Goal: Information Seeking & Learning: Learn about a topic

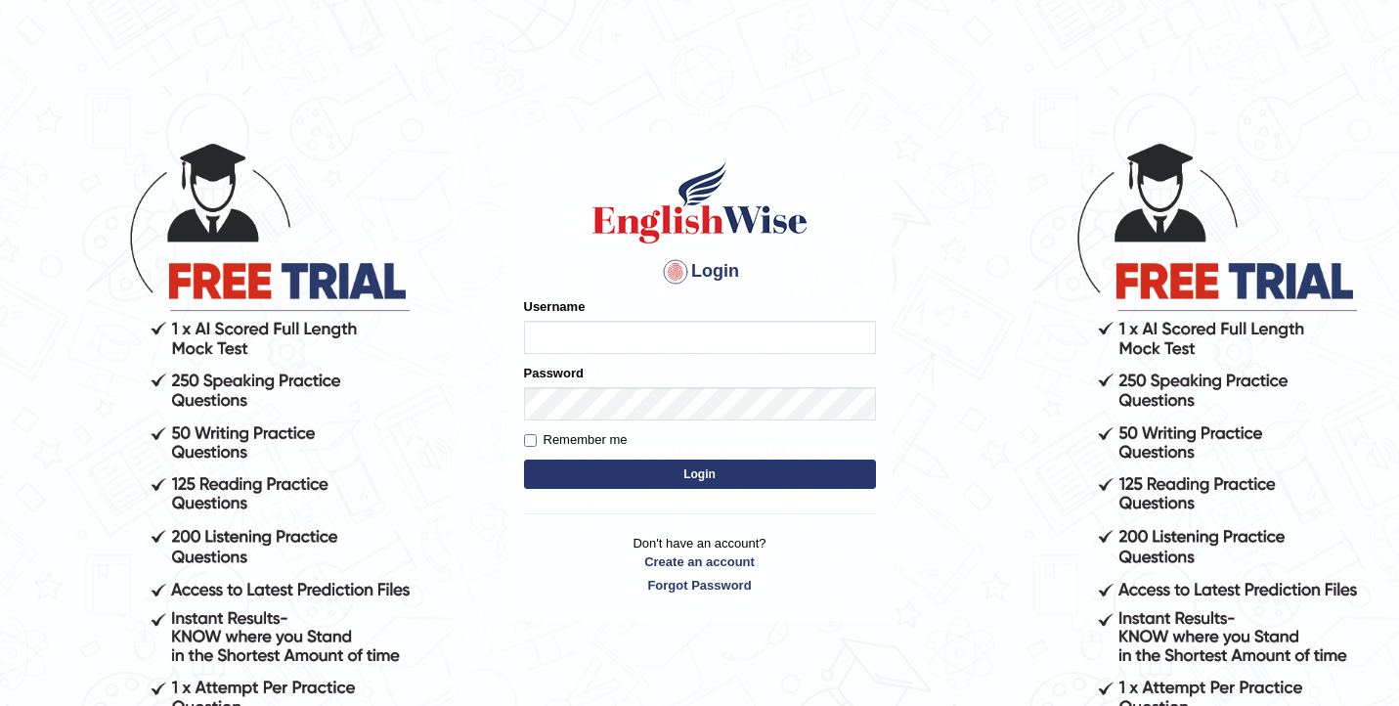
type input "Dikshya"
click at [524, 460] on button "Login" at bounding box center [700, 474] width 352 height 29
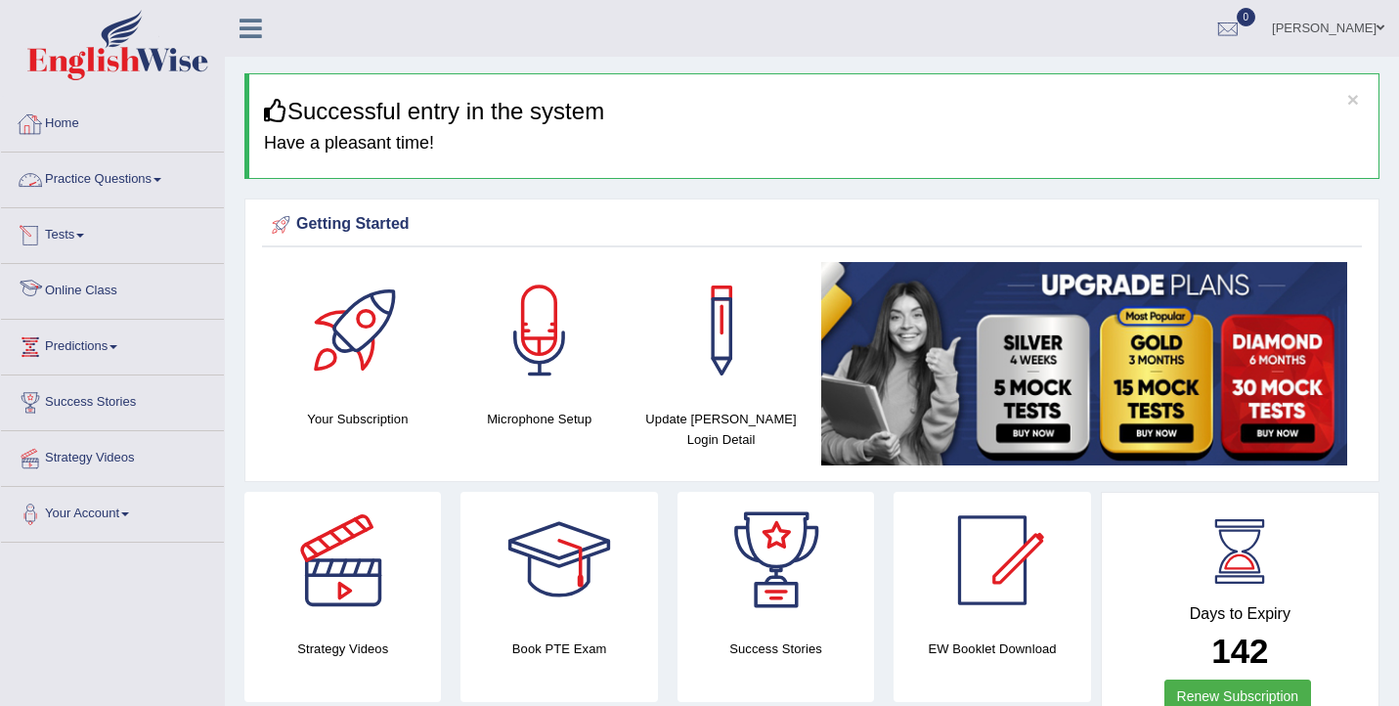
click at [80, 230] on link "Tests" at bounding box center [112, 232] width 223 height 49
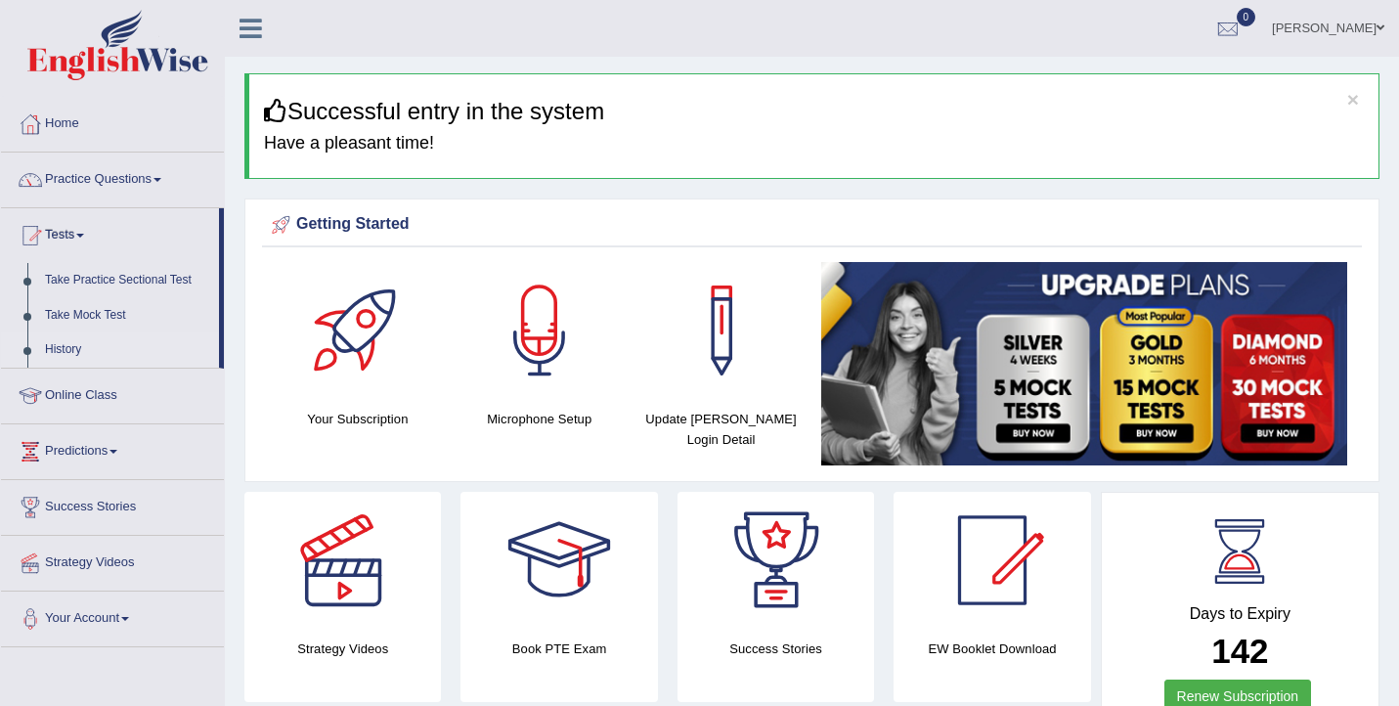
click at [69, 350] on link "History" at bounding box center [127, 349] width 183 height 35
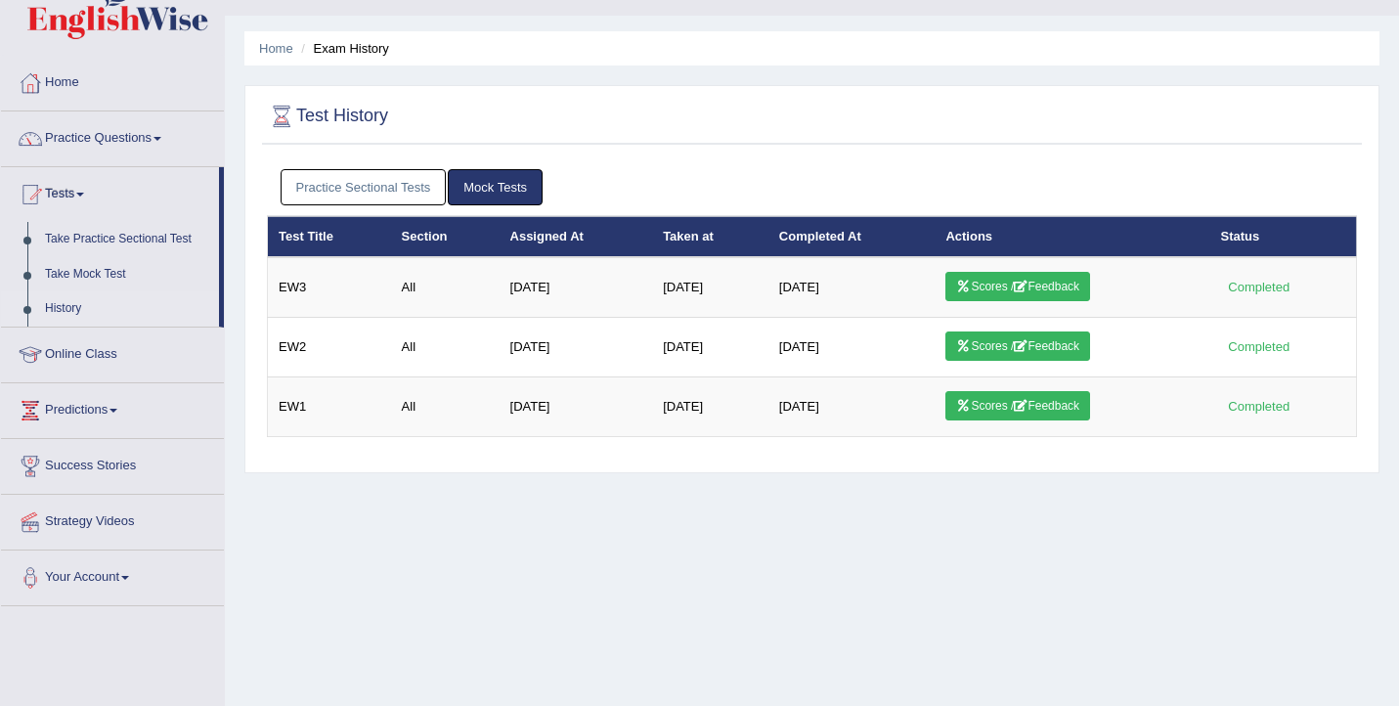
scroll to position [45, 0]
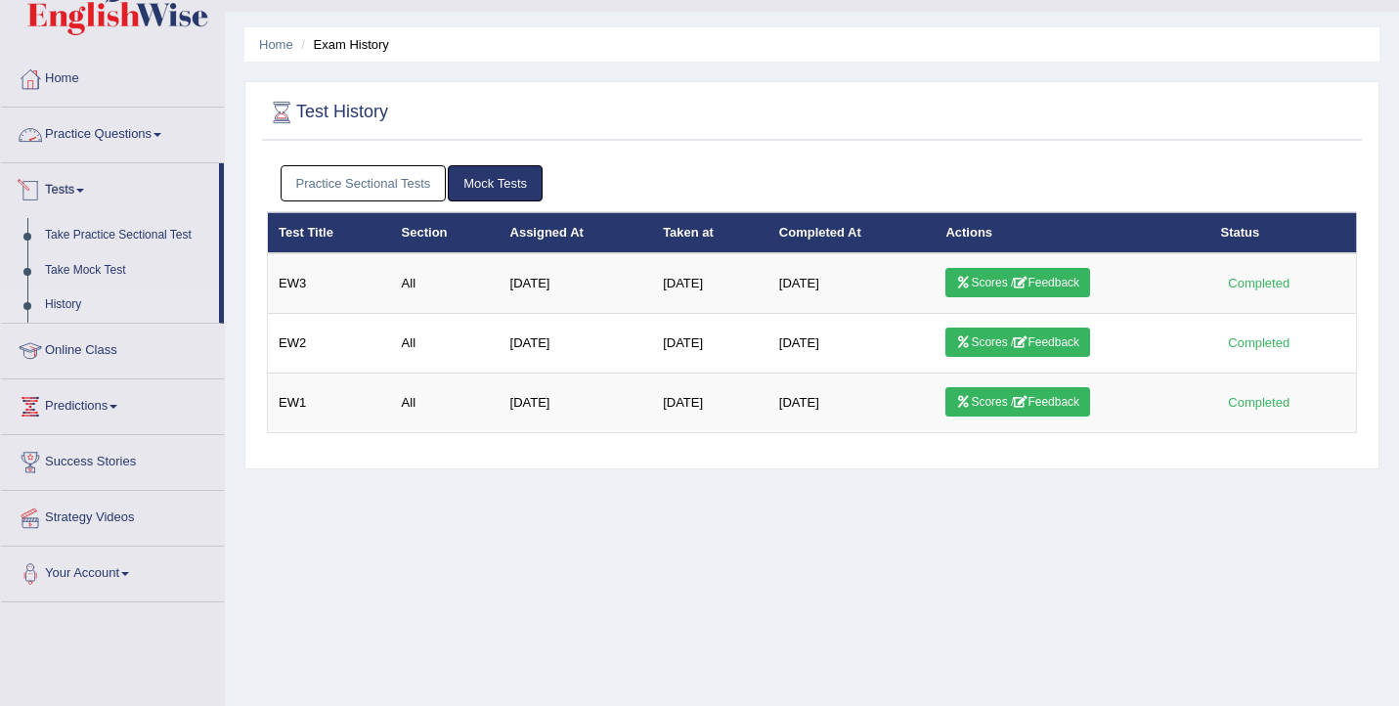
click at [85, 137] on link "Practice Questions" at bounding box center [112, 132] width 223 height 49
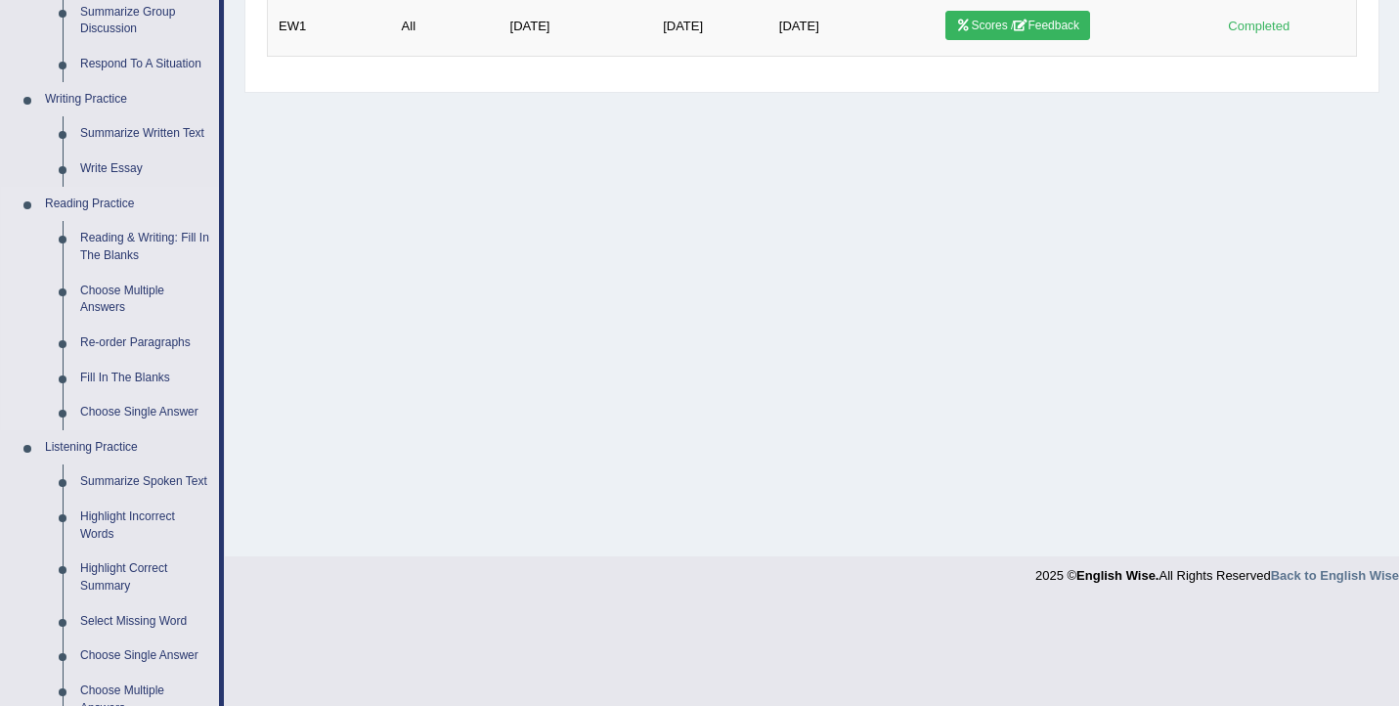
scroll to position [565, 0]
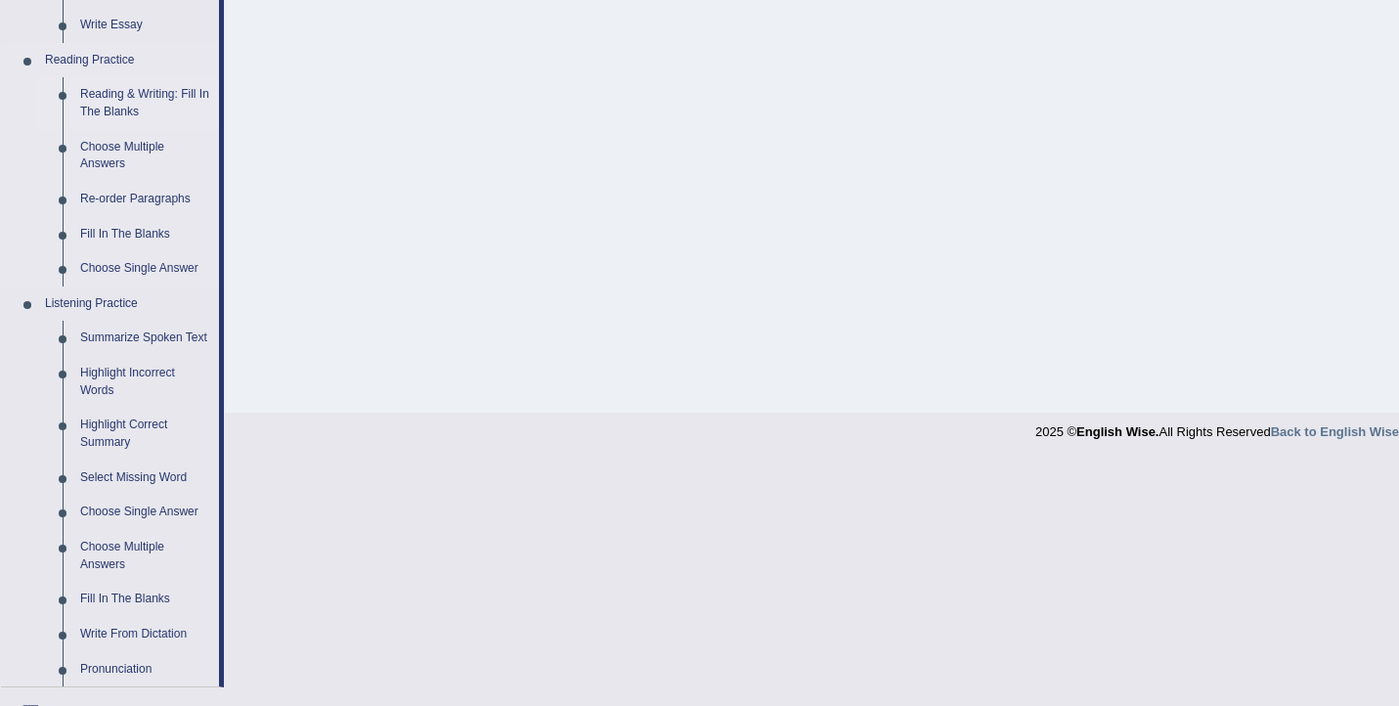
click at [118, 112] on link "Reading & Writing: Fill In The Blanks" at bounding box center [145, 103] width 148 height 52
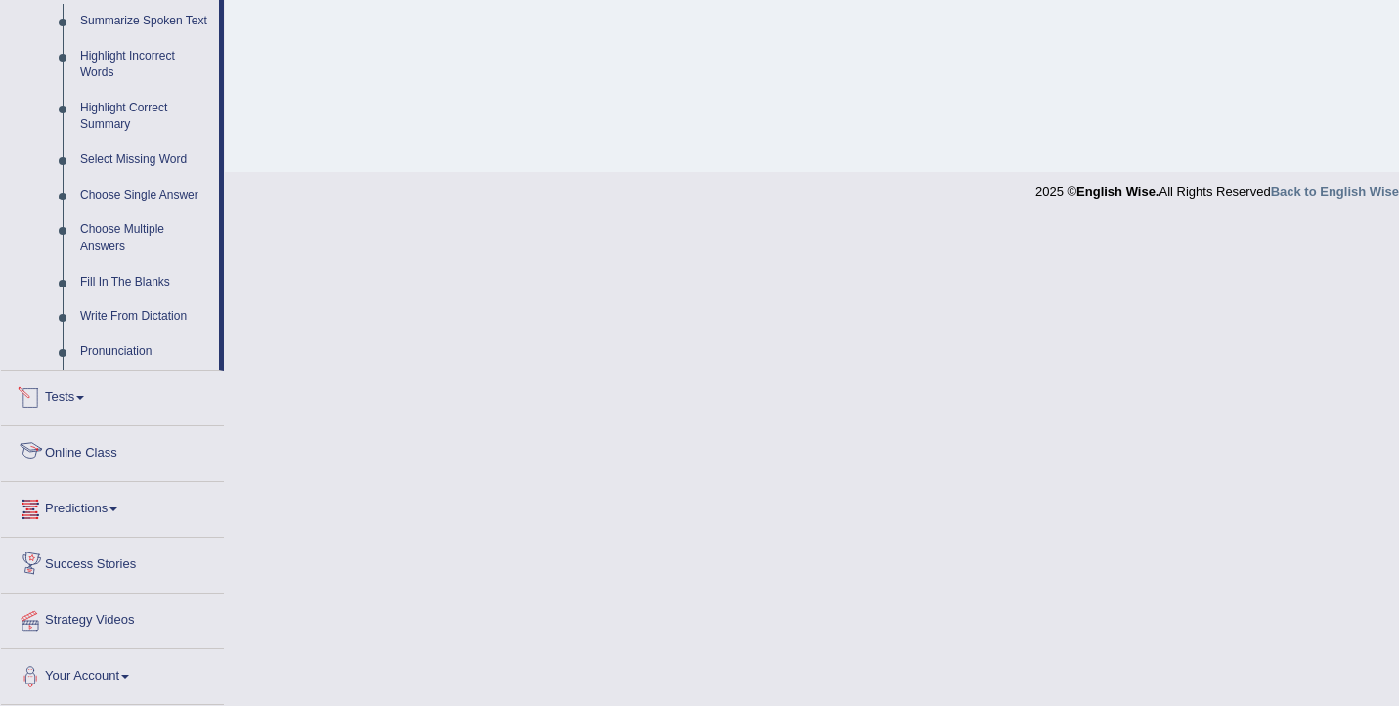
scroll to position [782, 0]
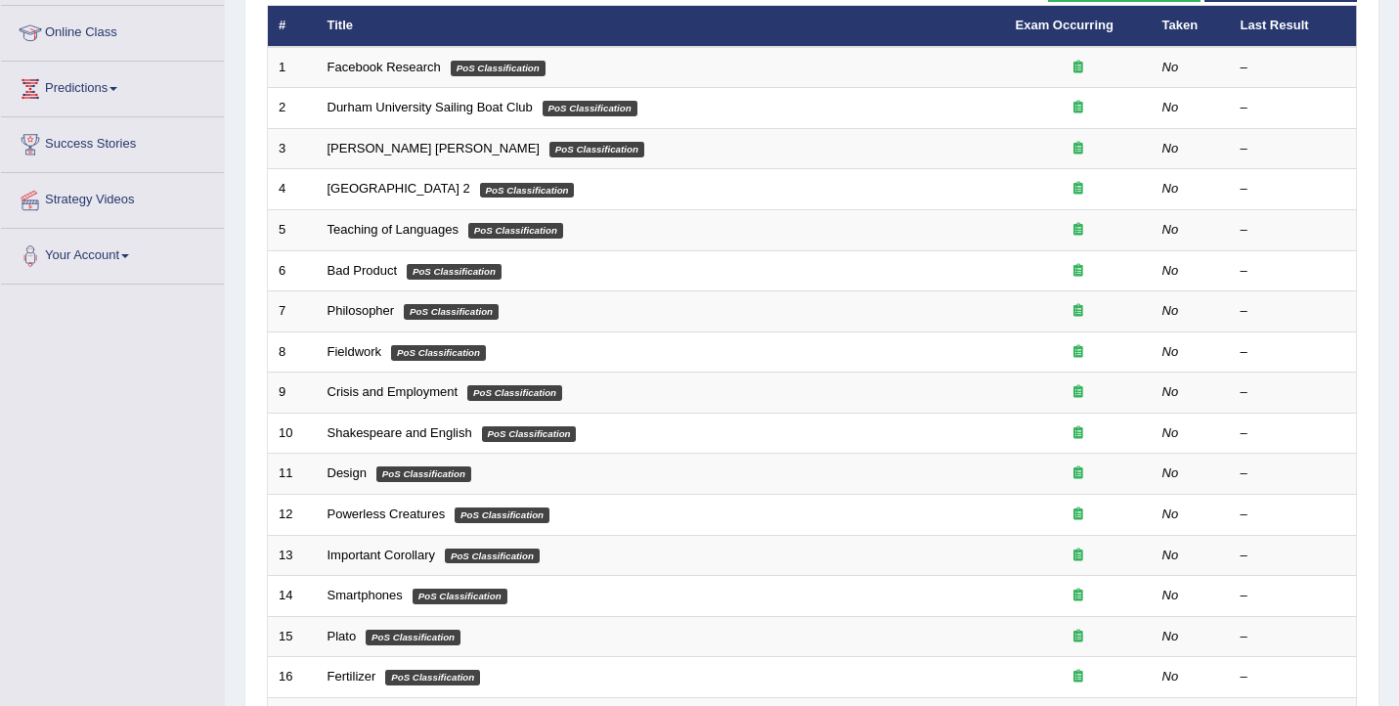
scroll to position [22, 0]
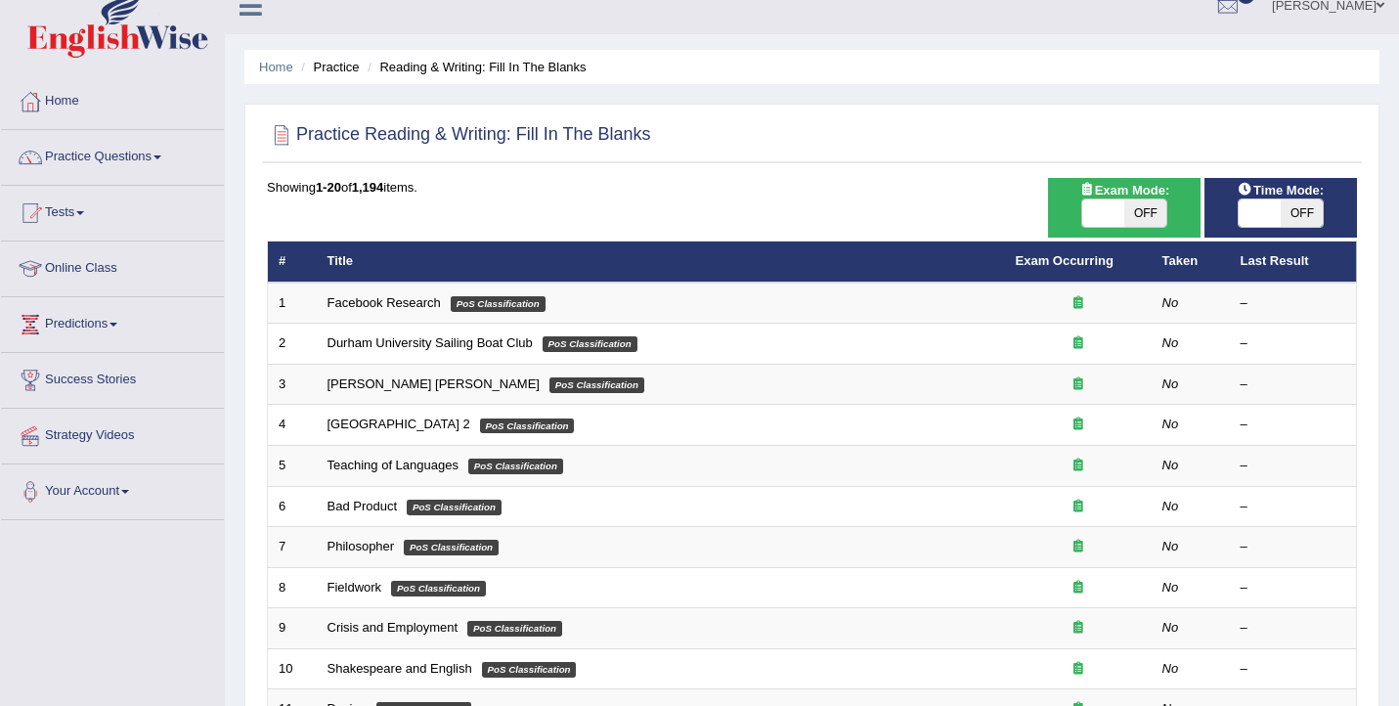
click at [1092, 212] on span at bounding box center [1104, 212] width 42 height 27
checkbox input "true"
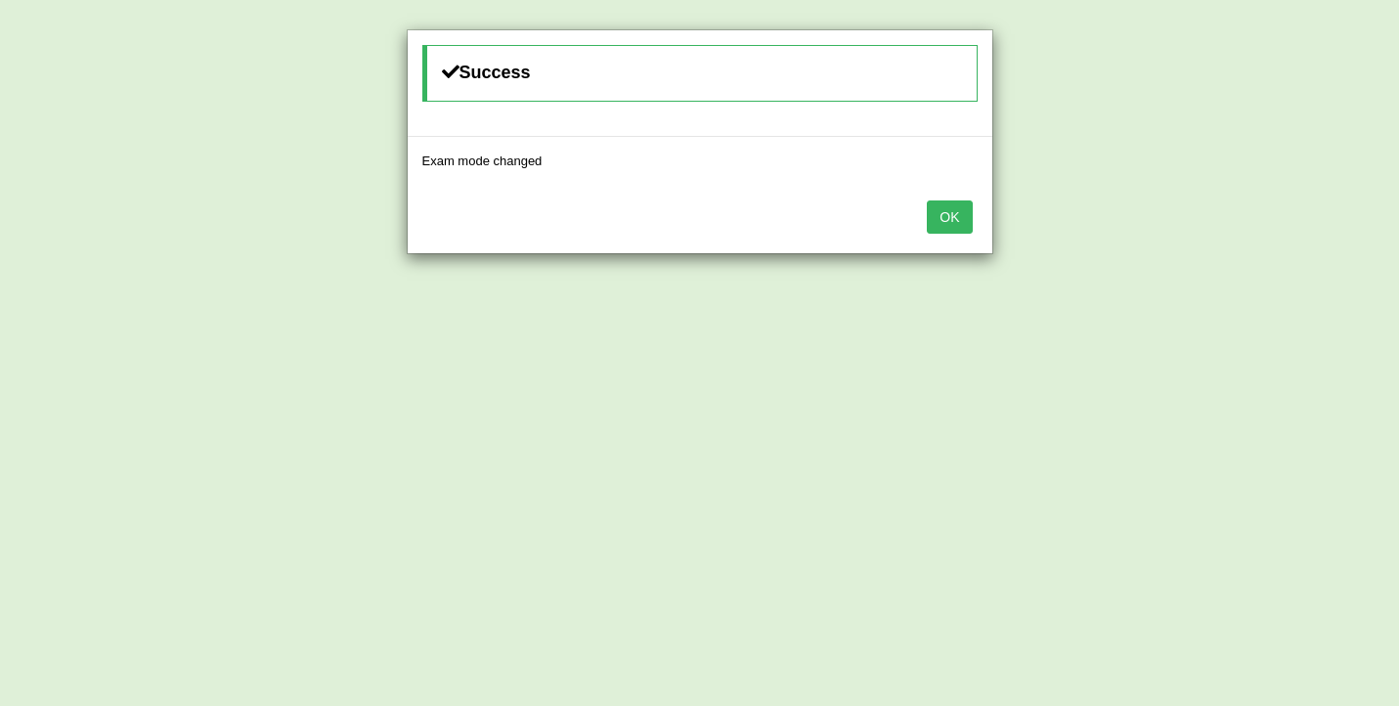
click at [933, 225] on button "OK" at bounding box center [949, 216] width 45 height 33
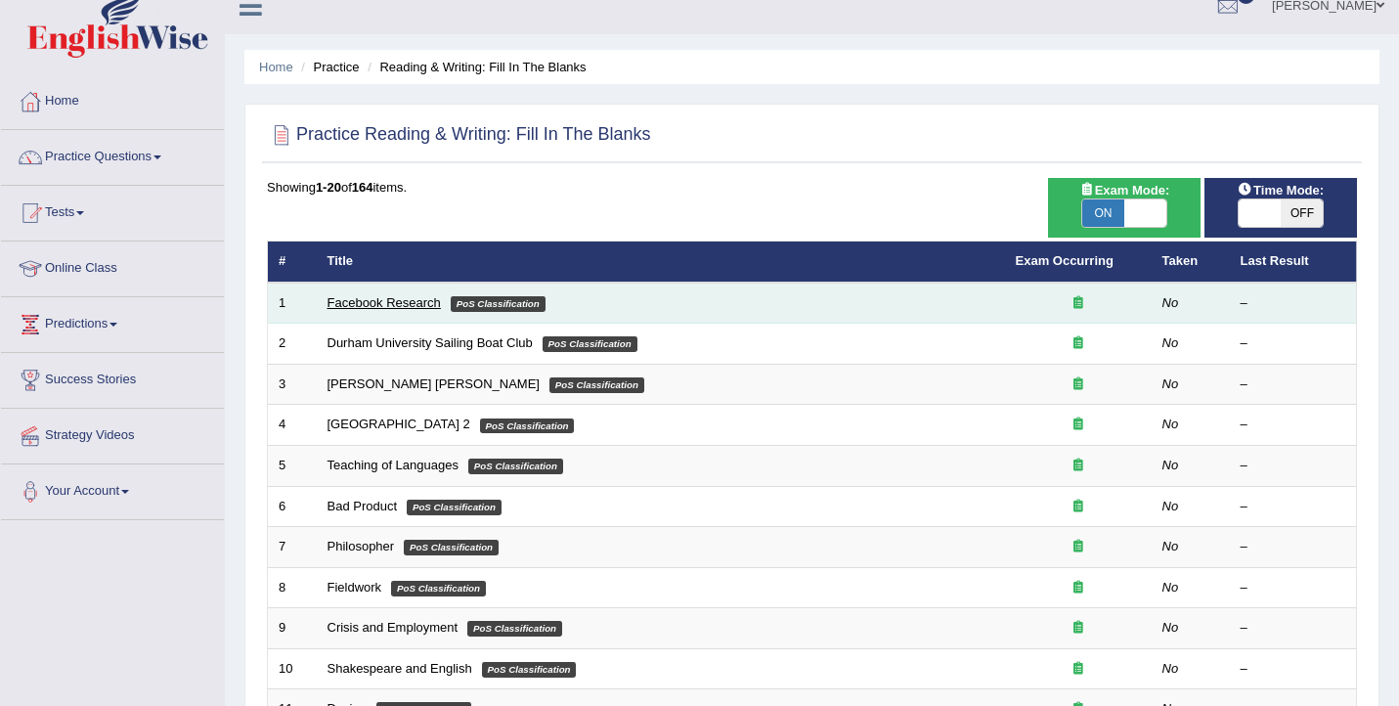
click at [370, 303] on link "Facebook Research" at bounding box center [384, 302] width 113 height 15
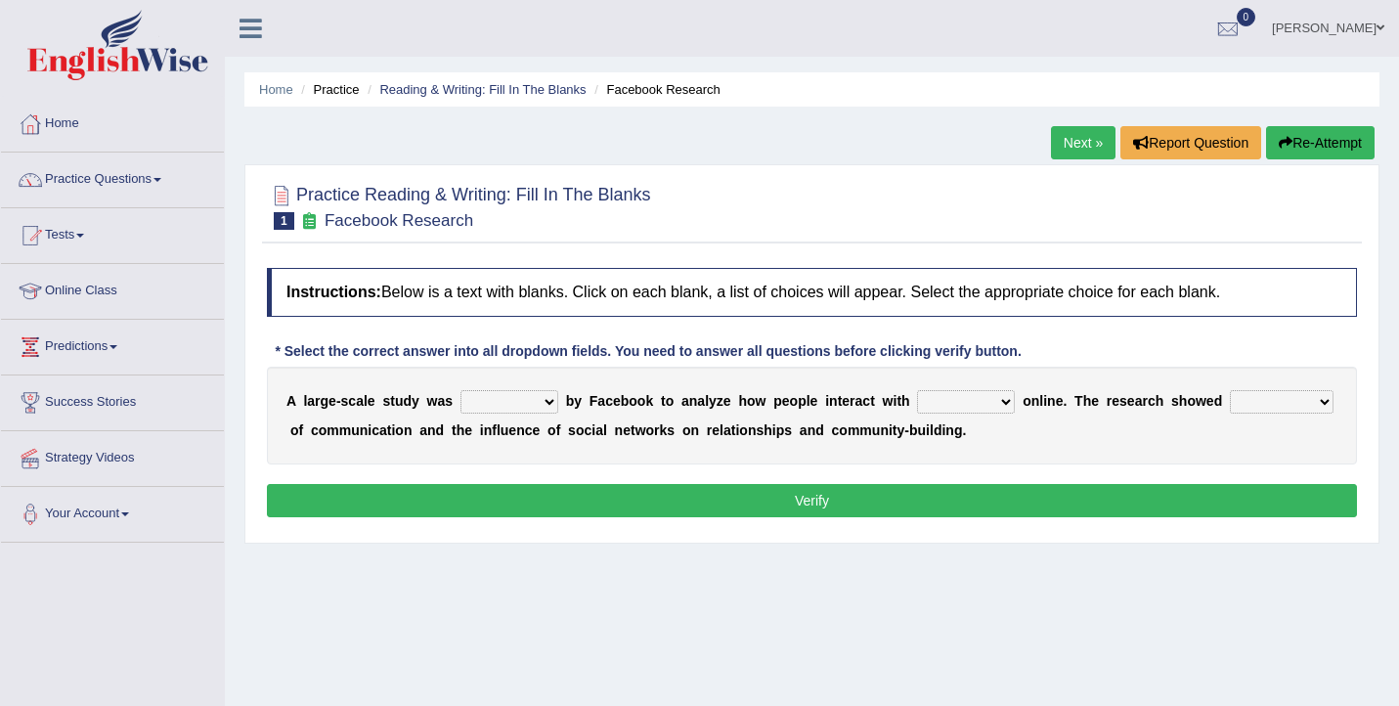
click at [519, 405] on select "surveyed had asked made" at bounding box center [510, 401] width 98 height 23
select select "surveyed"
click at [461, 390] on select "surveyed had asked made" at bounding box center [510, 401] width 98 height 23
click at [940, 395] on select "together all each other another" at bounding box center [966, 401] width 98 height 23
select select "each other"
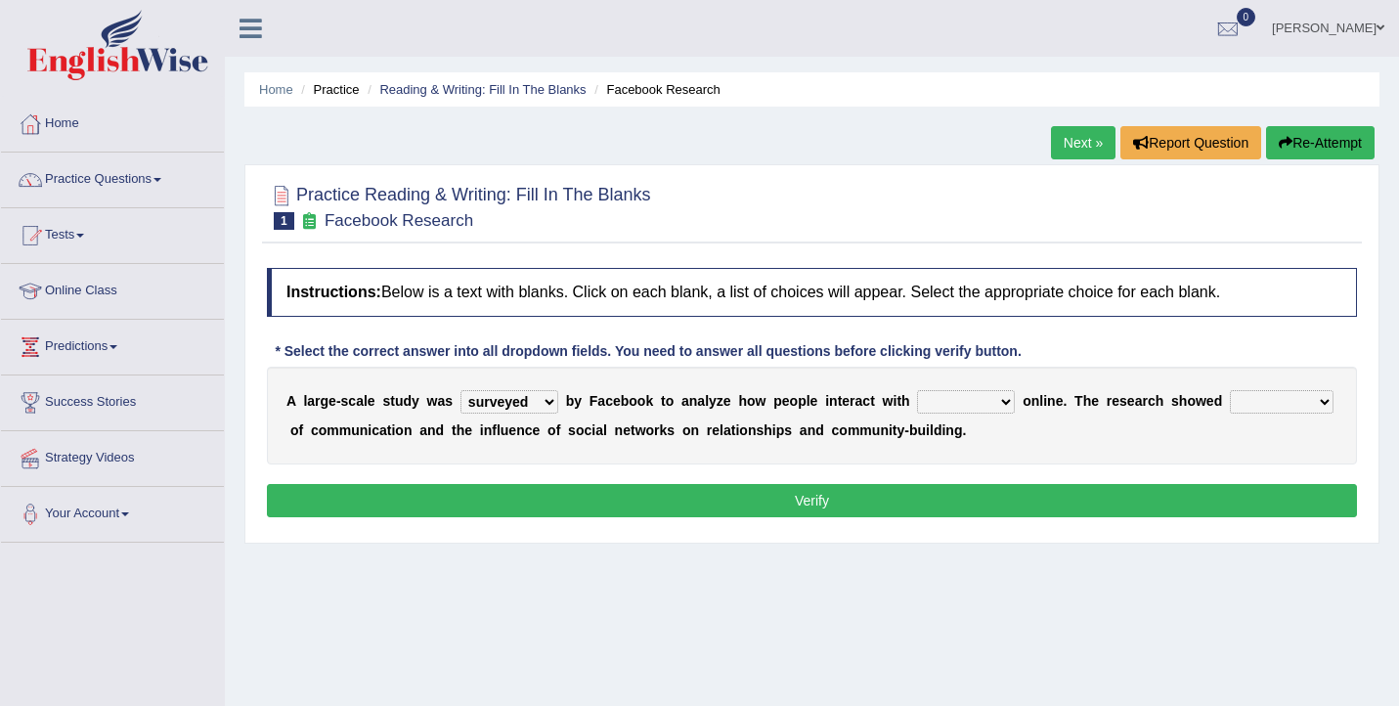
click at [919, 390] on select "together all each other another" at bounding box center [966, 401] width 98 height 23
click at [1254, 403] on select "advantages standards fellowships patterns" at bounding box center [1282, 401] width 104 height 23
select select "patterns"
click at [1231, 390] on select "advantages standards fellowships patterns" at bounding box center [1282, 401] width 104 height 23
click at [931, 514] on button "Verify" at bounding box center [812, 500] width 1090 height 33
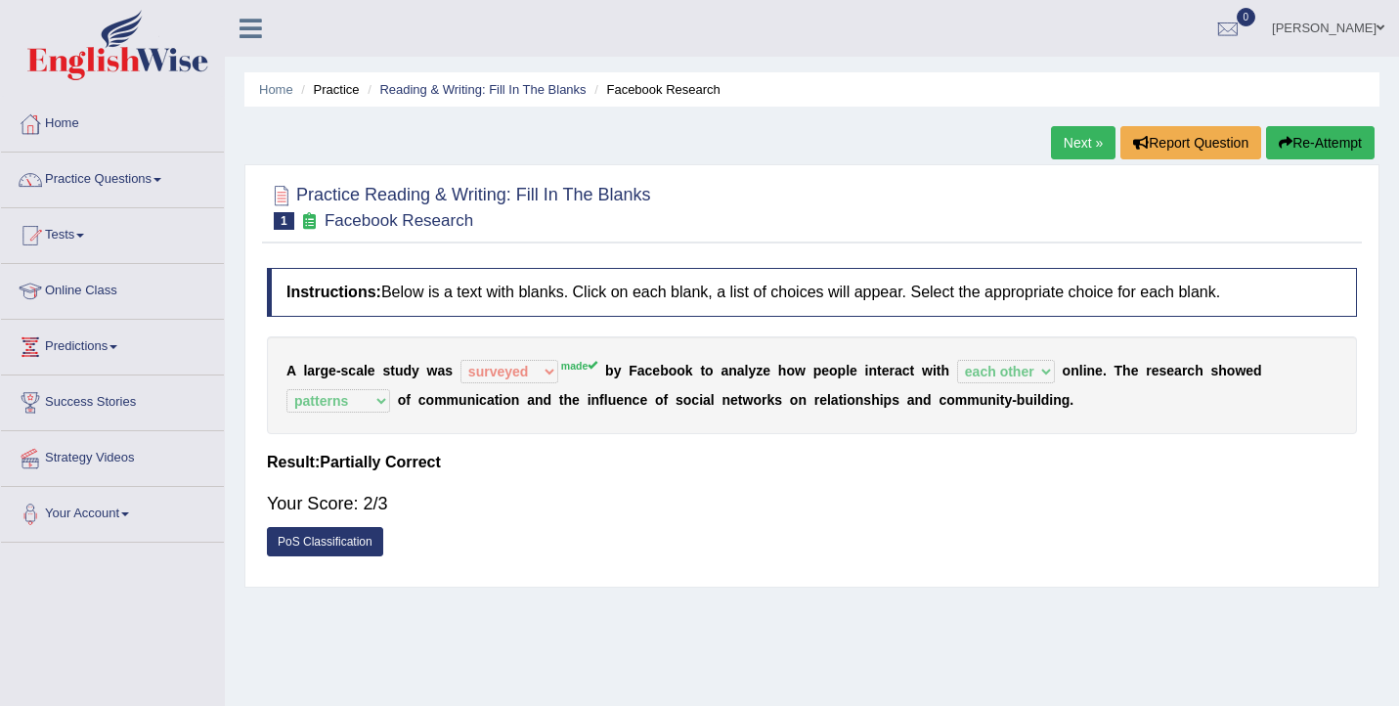
click at [340, 539] on link "PoS Classification" at bounding box center [325, 541] width 116 height 29
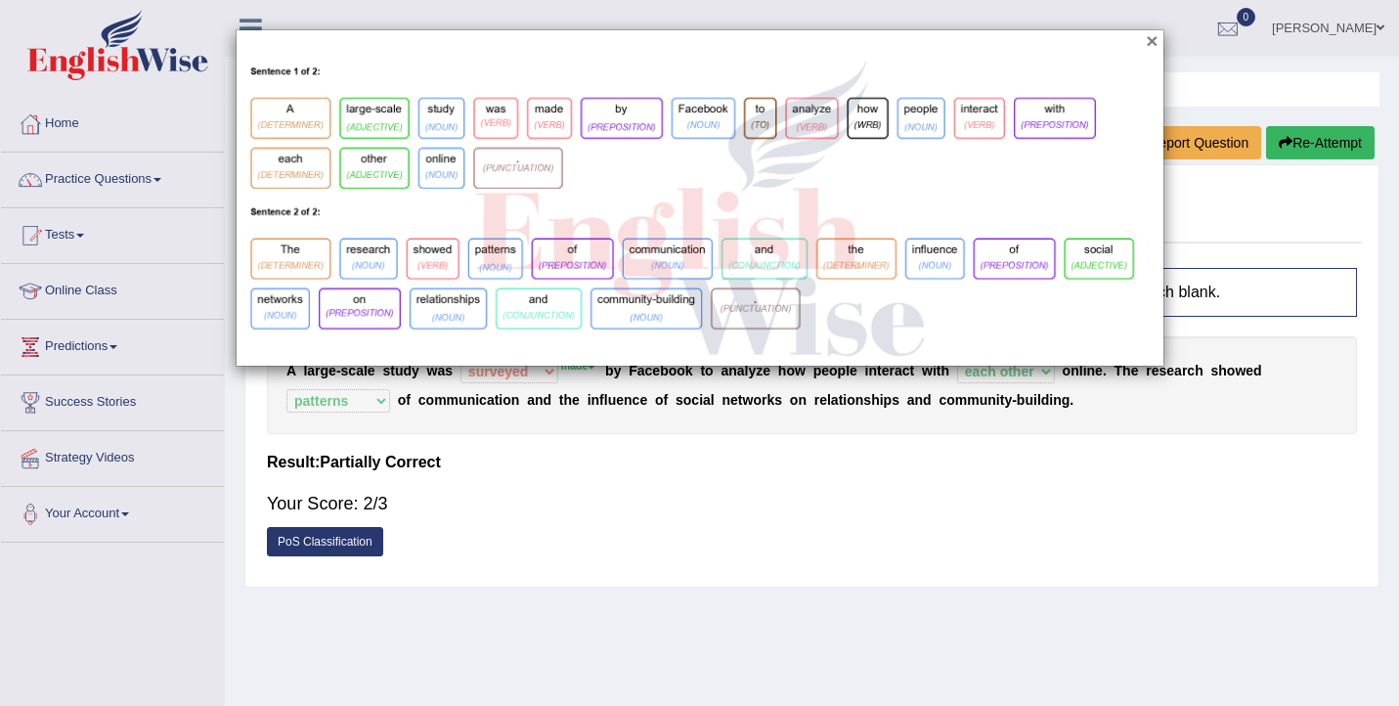
click at [1155, 42] on button "×" at bounding box center [1152, 40] width 12 height 21
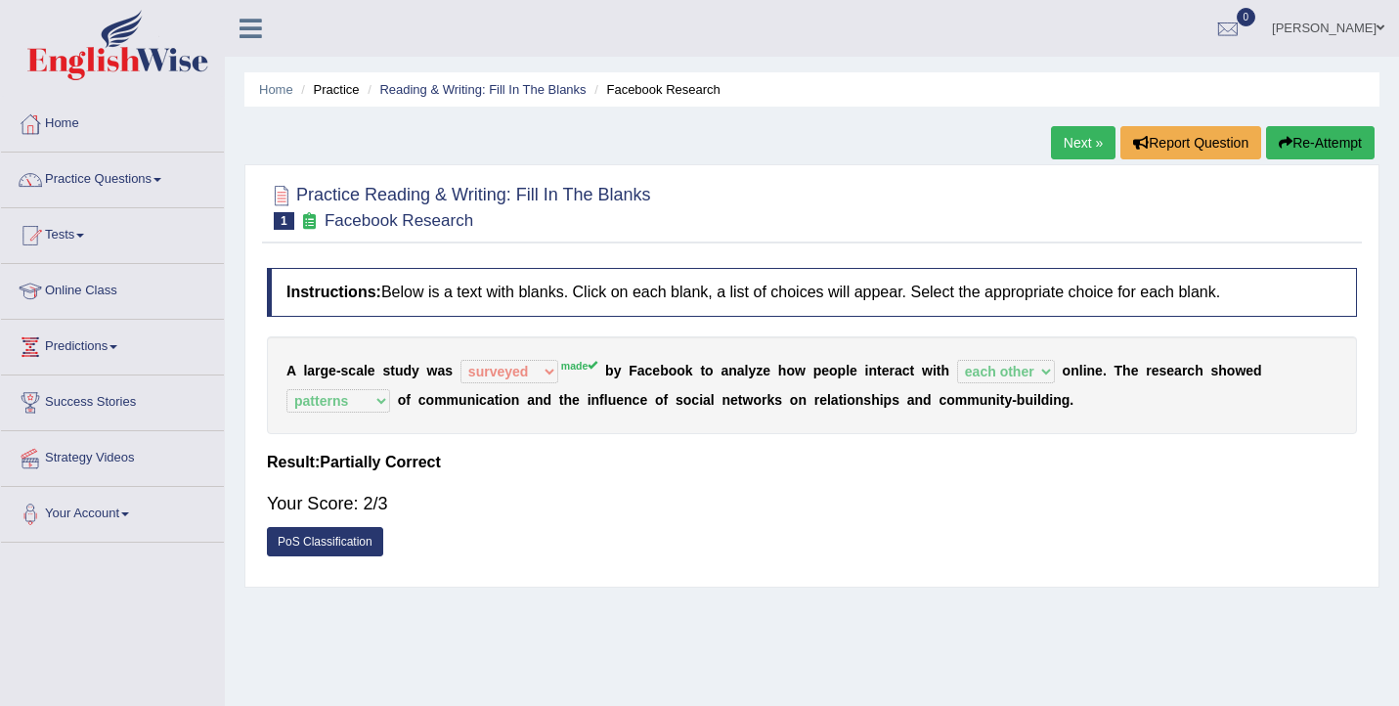
click at [1056, 144] on link "Next »" at bounding box center [1083, 142] width 65 height 33
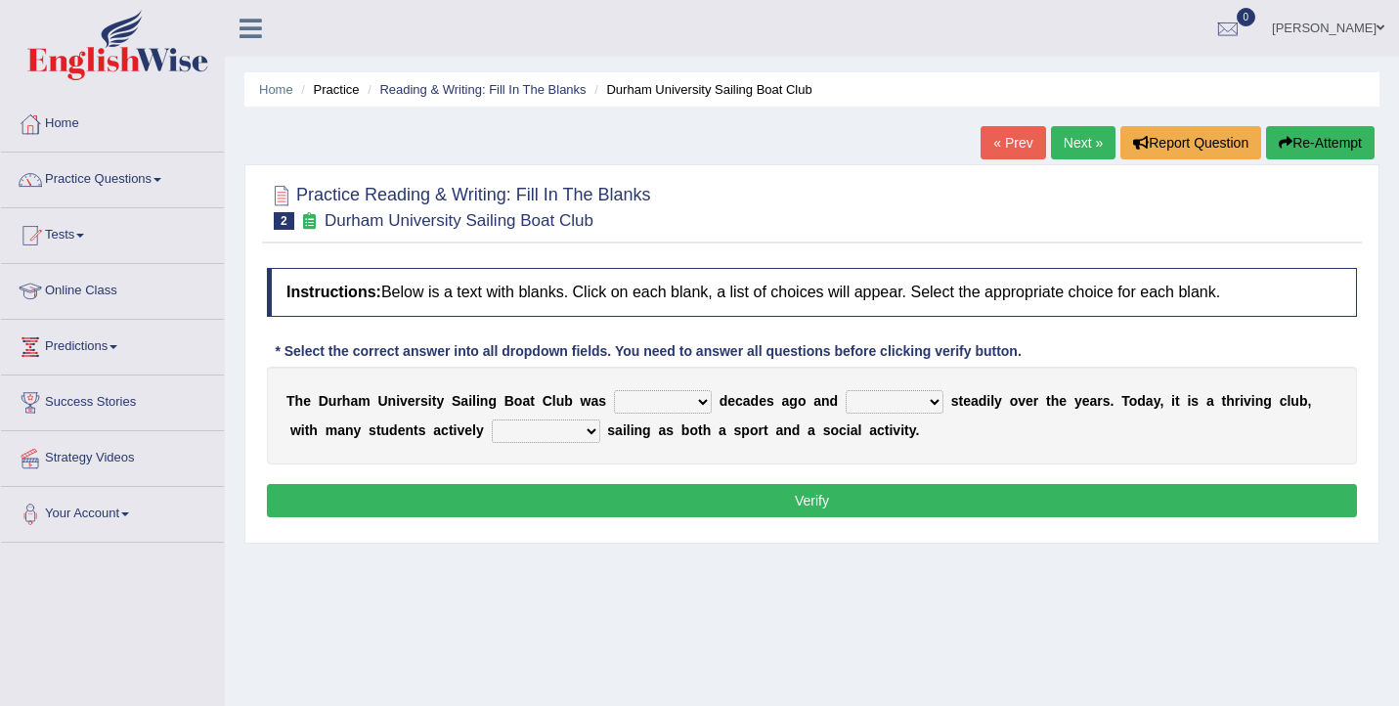
click at [67, 242] on link "Tests" at bounding box center [112, 232] width 223 height 49
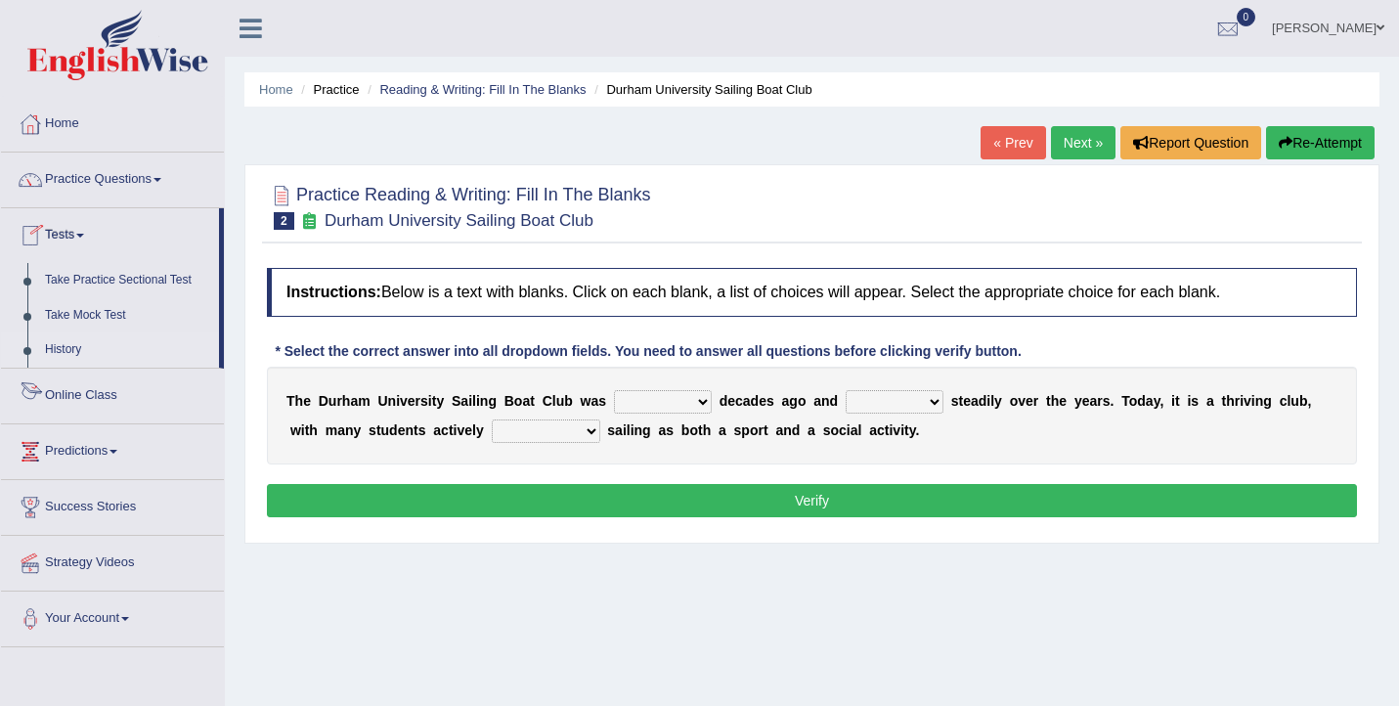
click at [66, 351] on link "History" at bounding box center [127, 349] width 183 height 35
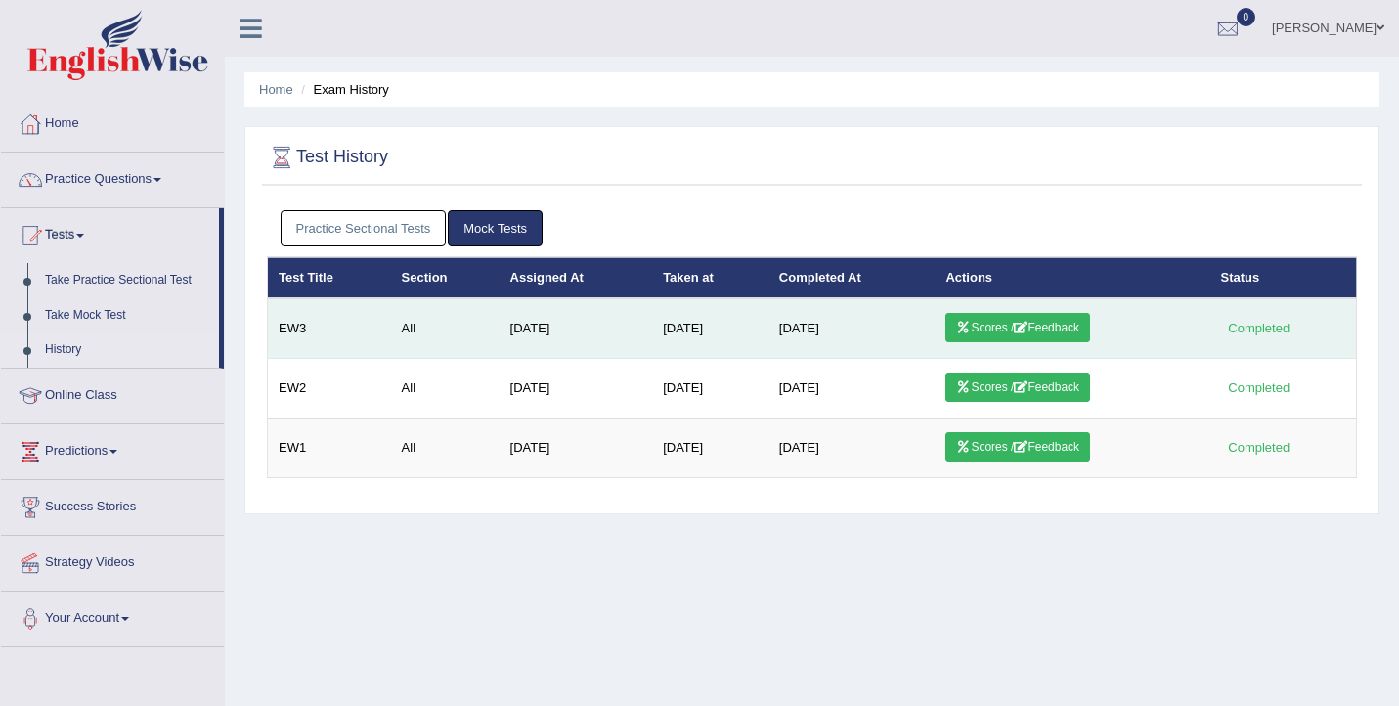
click at [1058, 329] on link "Scores / Feedback" at bounding box center [1018, 327] width 145 height 29
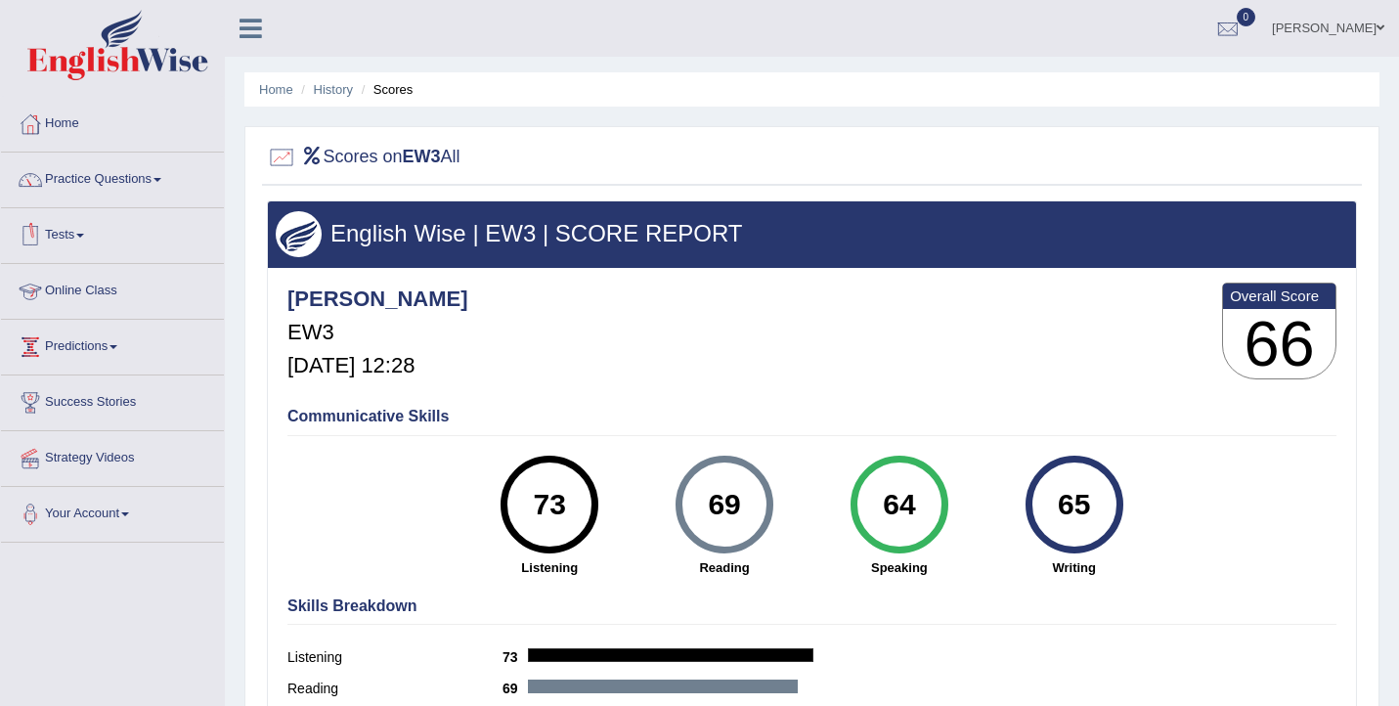
click at [78, 218] on link "Tests" at bounding box center [112, 232] width 223 height 49
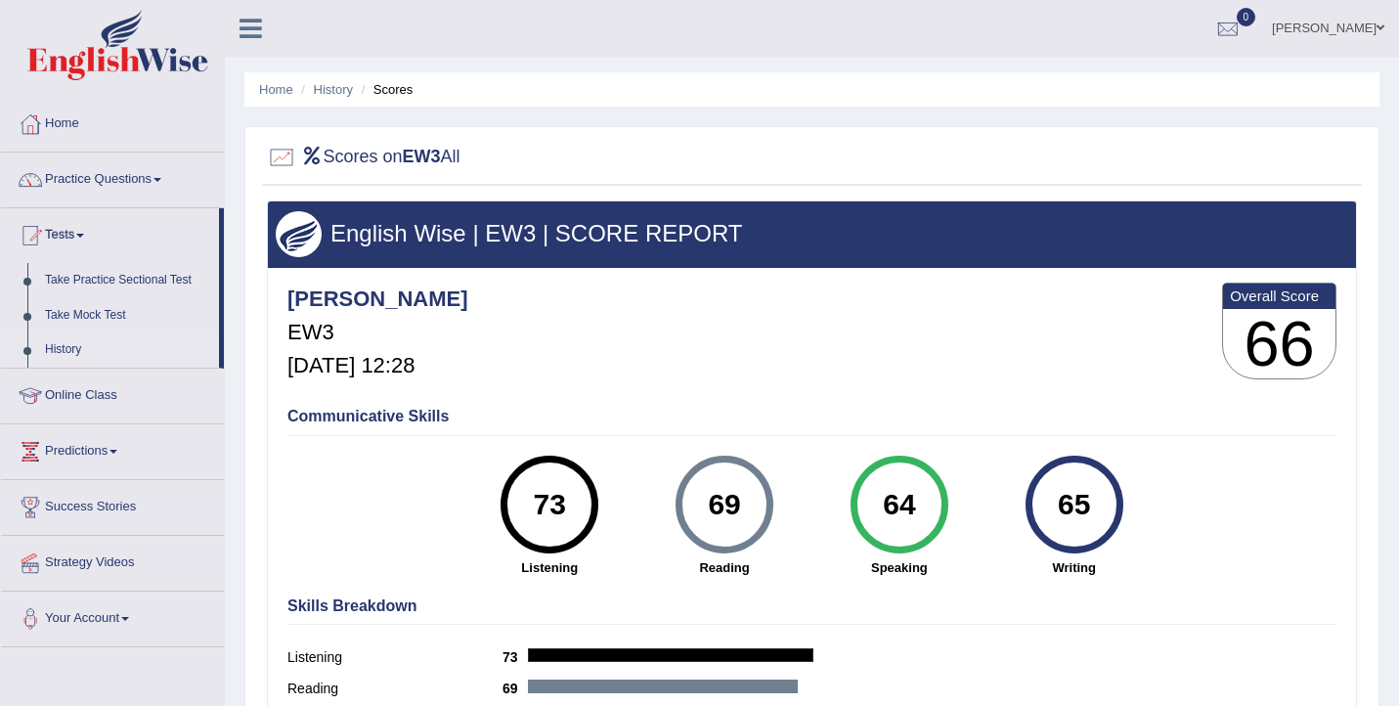
click at [57, 354] on link "History" at bounding box center [127, 349] width 183 height 35
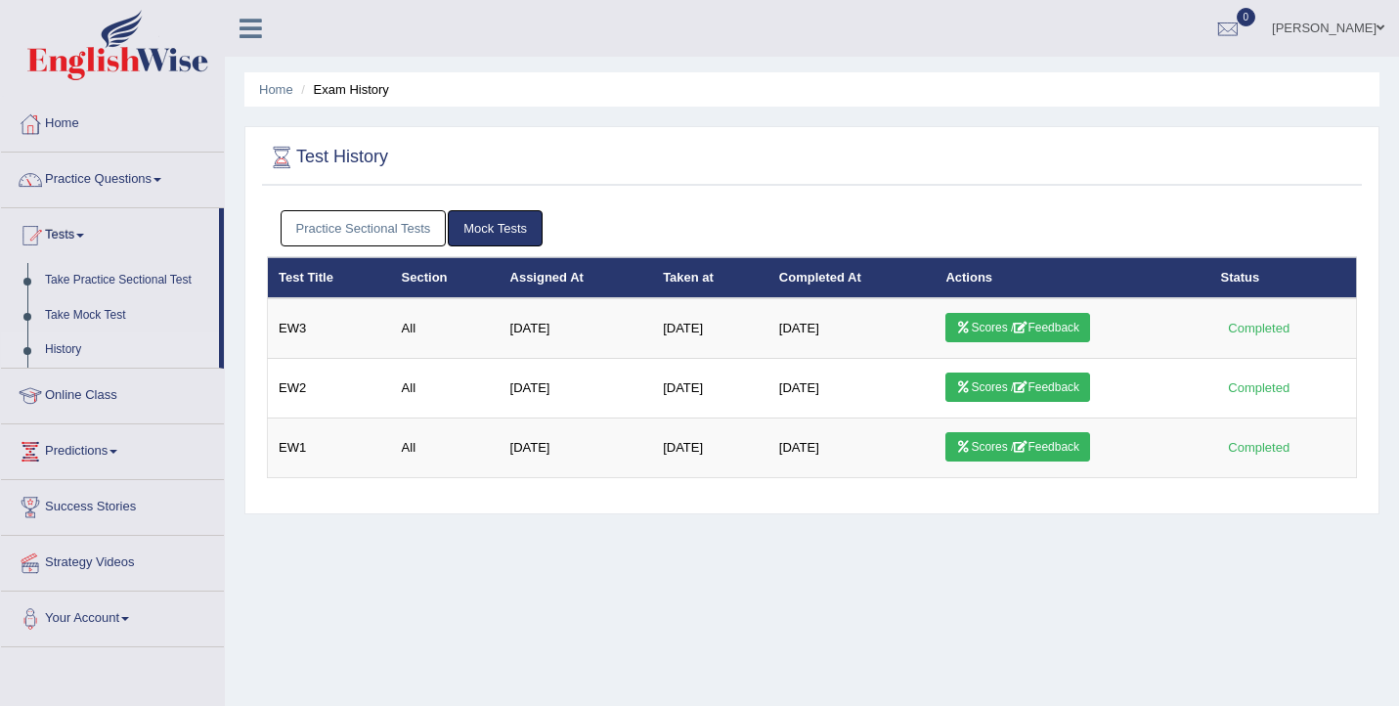
click at [415, 225] on link "Practice Sectional Tests" at bounding box center [364, 228] width 166 height 36
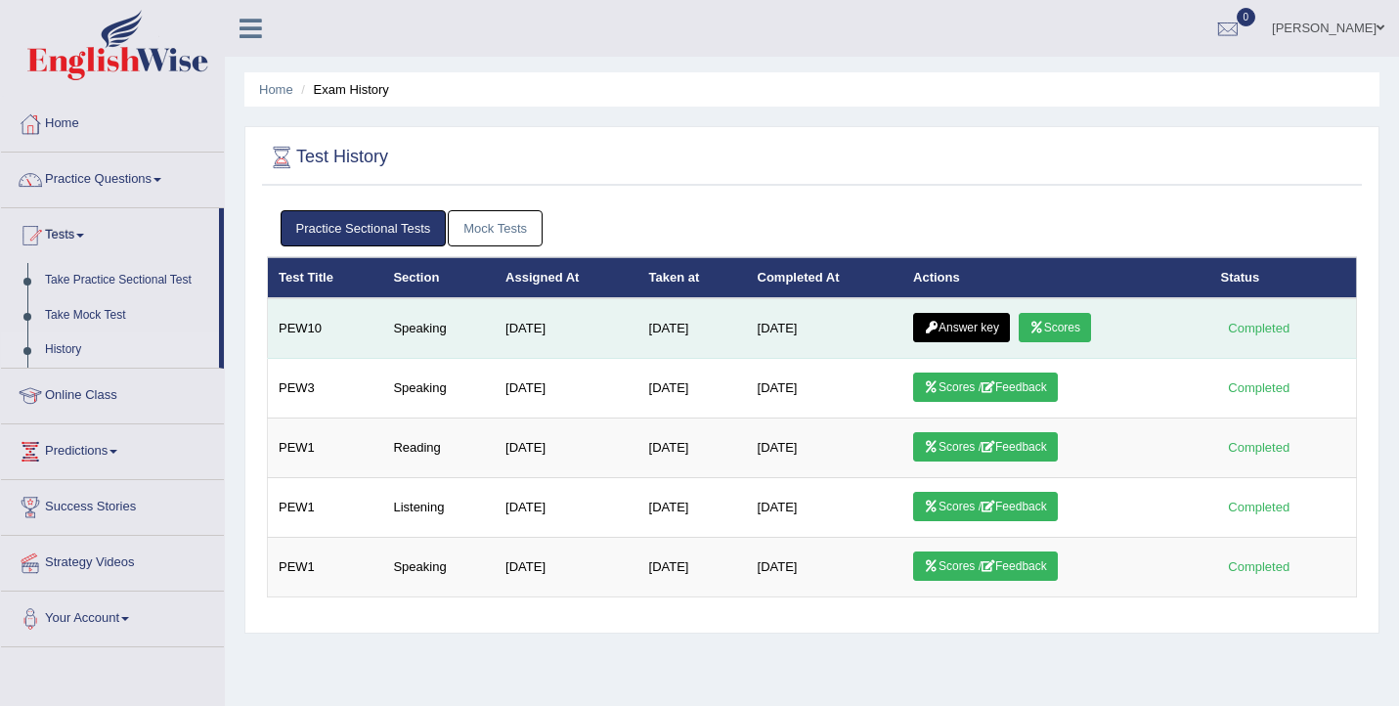
click at [1087, 329] on link "Scores" at bounding box center [1055, 327] width 72 height 29
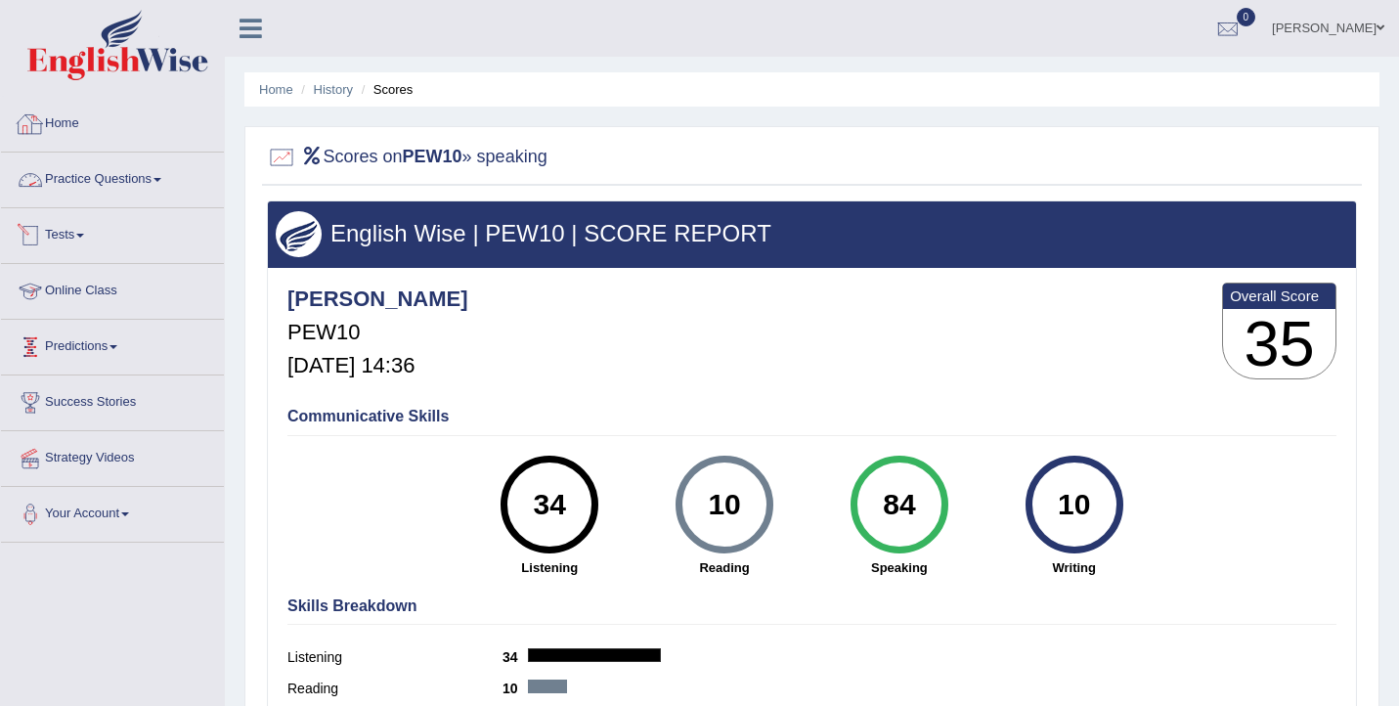
click at [126, 188] on link "Practice Questions" at bounding box center [112, 177] width 223 height 49
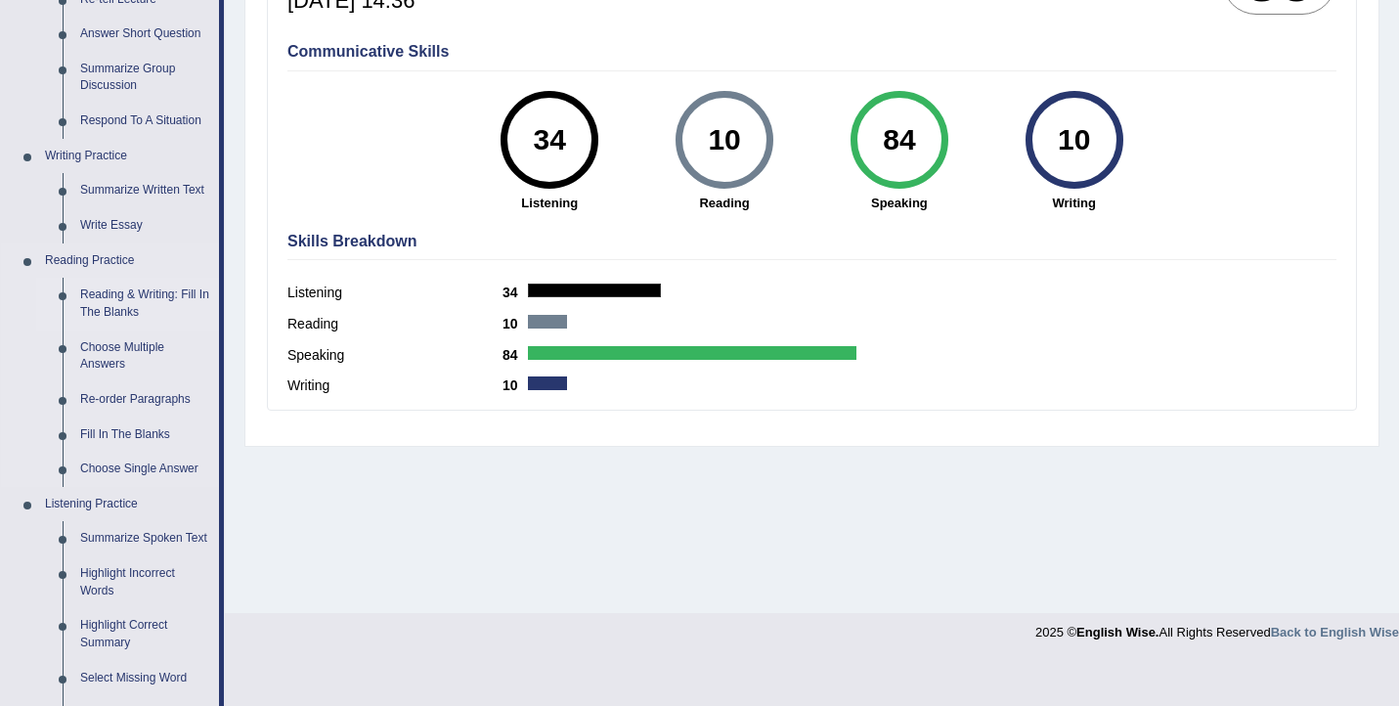
scroll to position [445, 0]
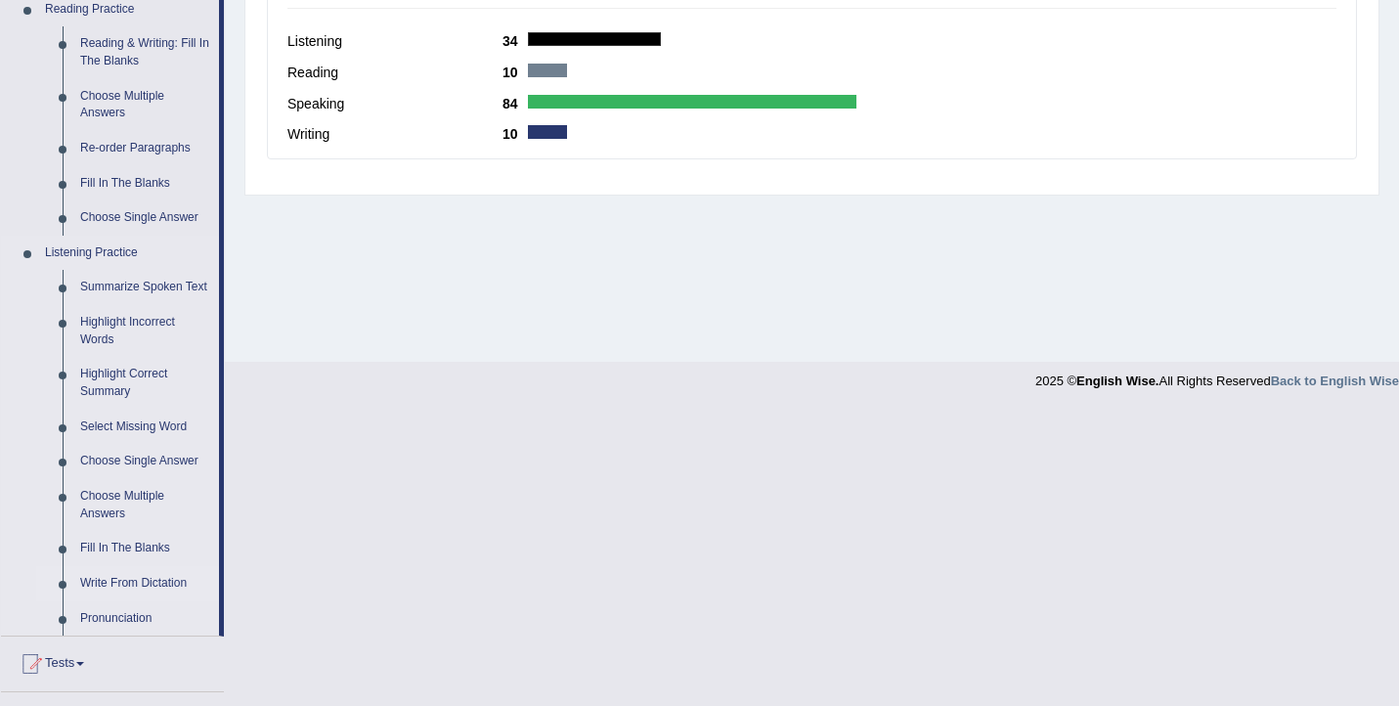
click at [131, 601] on link "Write From Dictation" at bounding box center [145, 583] width 148 height 35
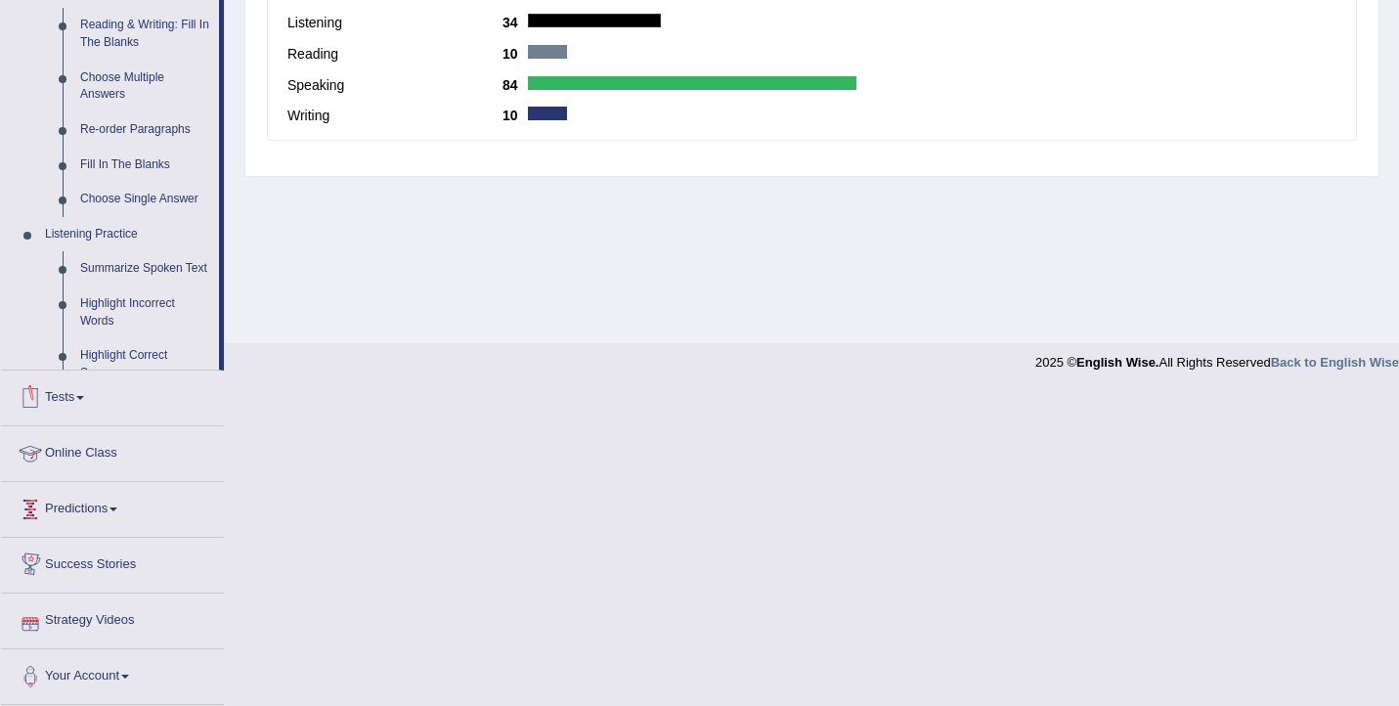
scroll to position [594, 0]
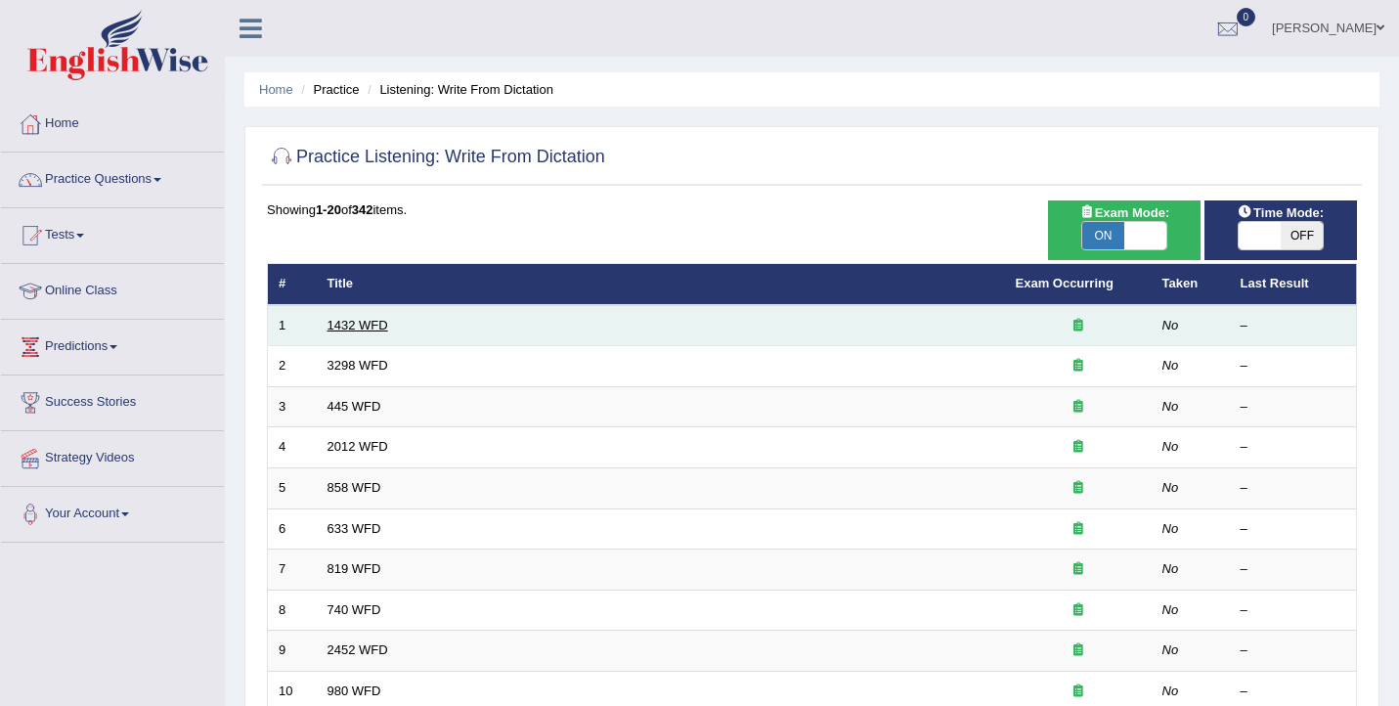
click at [372, 321] on link "1432 WFD" at bounding box center [358, 325] width 61 height 15
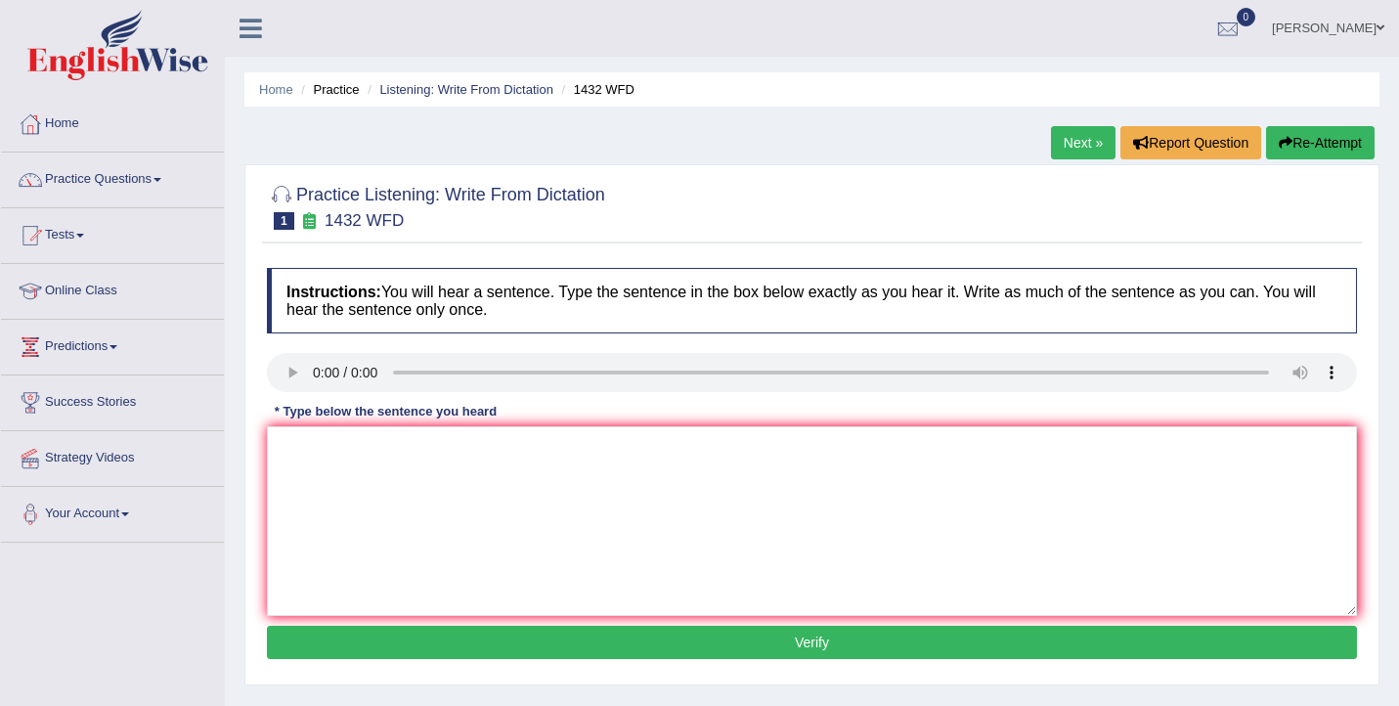
click at [1085, 141] on link "Next »" at bounding box center [1083, 142] width 65 height 33
click at [354, 501] on textarea at bounding box center [812, 521] width 1090 height 190
type textarea "Animals behaviour appears to be distinct asccent to that of humans."
click at [386, 636] on button "Verify" at bounding box center [812, 642] width 1090 height 33
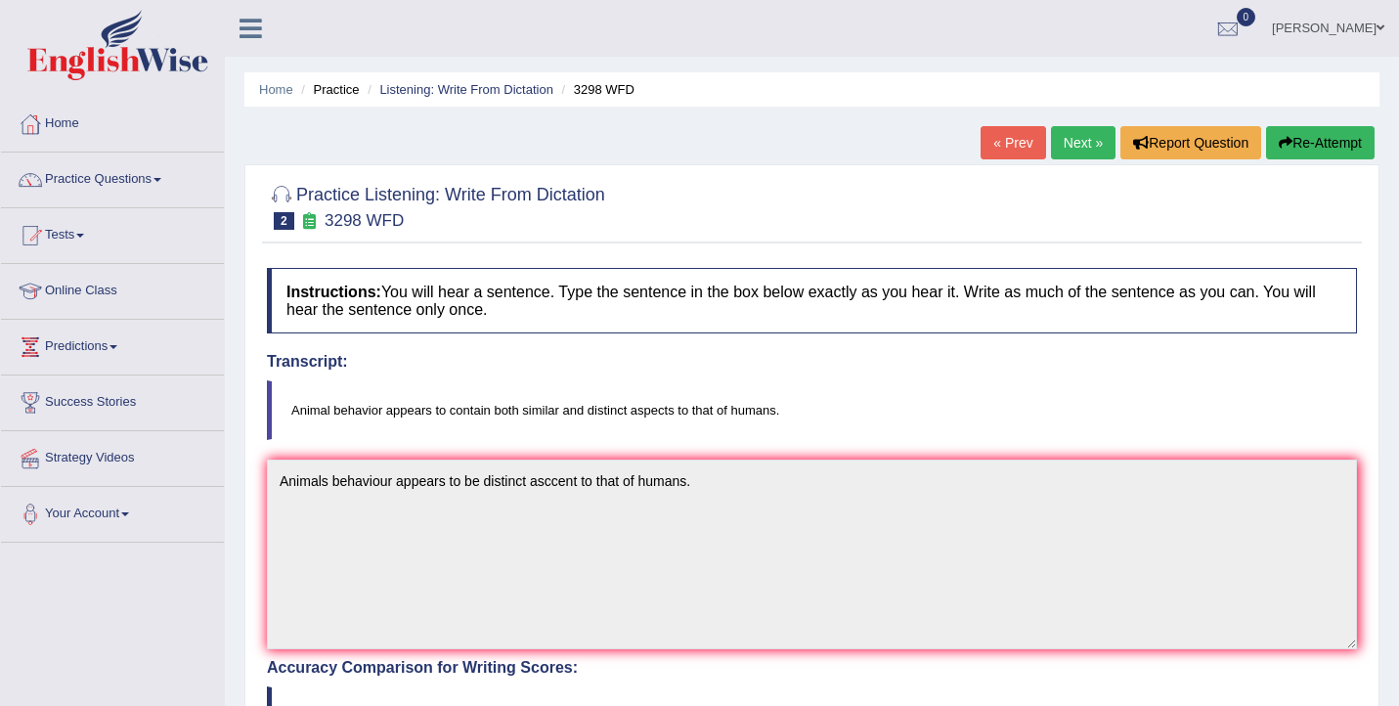
click at [1087, 140] on link "Next »" at bounding box center [1083, 142] width 65 height 33
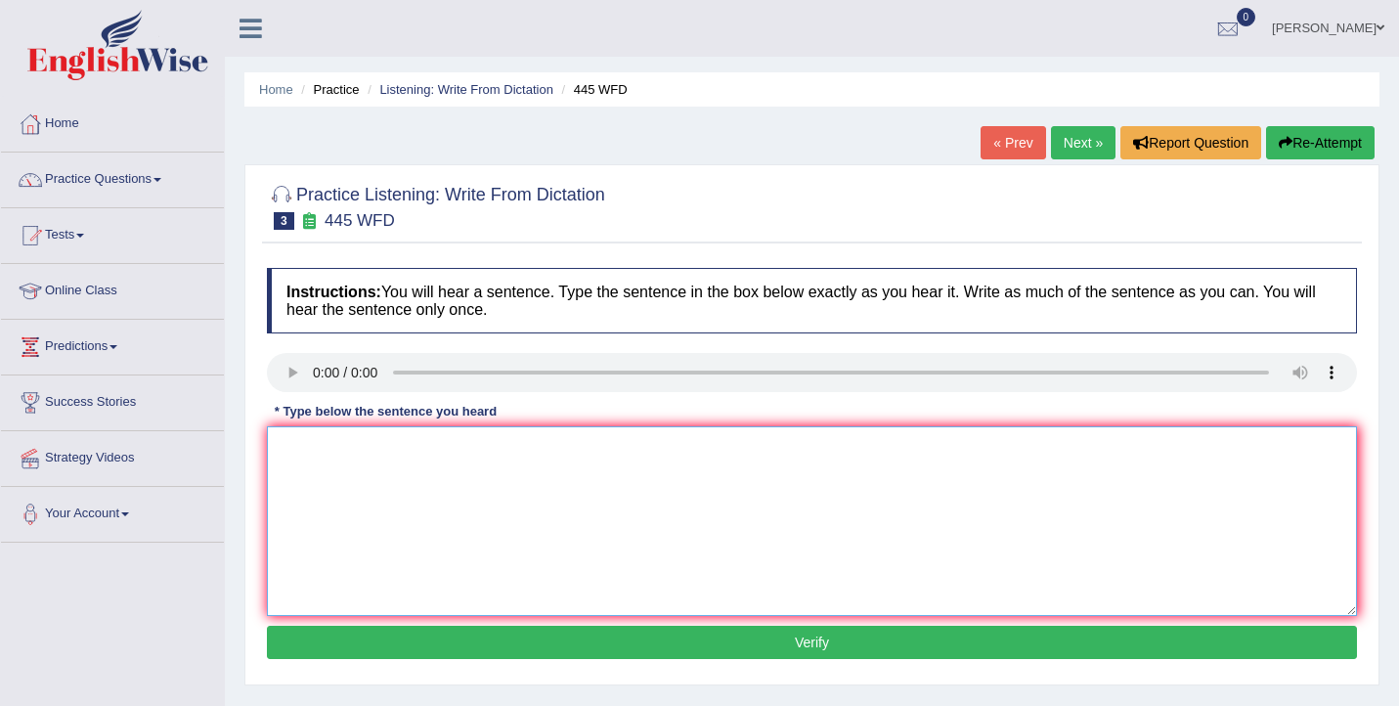
click at [354, 452] on textarea at bounding box center [812, 521] width 1090 height 190
type textarea "The American austronomers made a plan on landing"
click at [1064, 151] on link "Next »" at bounding box center [1083, 142] width 65 height 33
click at [312, 450] on textarea at bounding box center [812, 521] width 1090 height 190
type textarea "There is a great deal of debate on this topic."
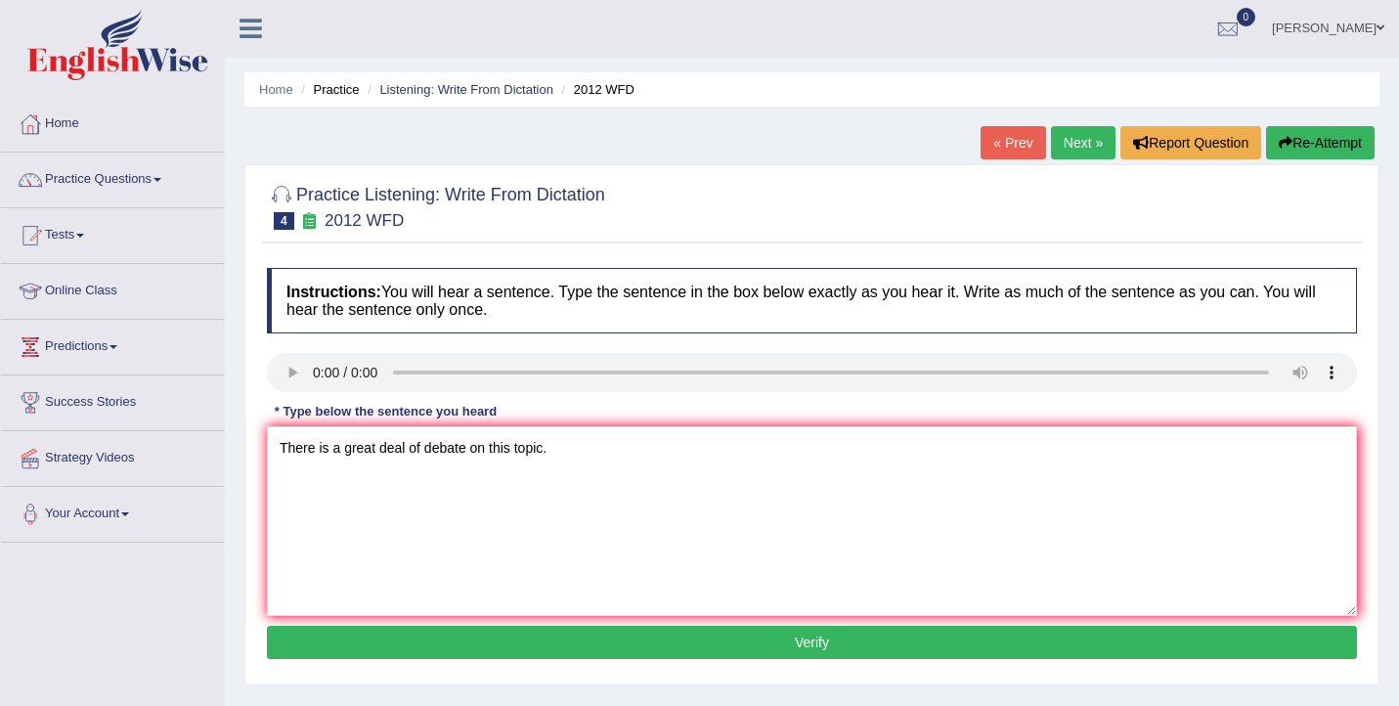
click at [335, 641] on button "Verify" at bounding box center [812, 642] width 1090 height 33
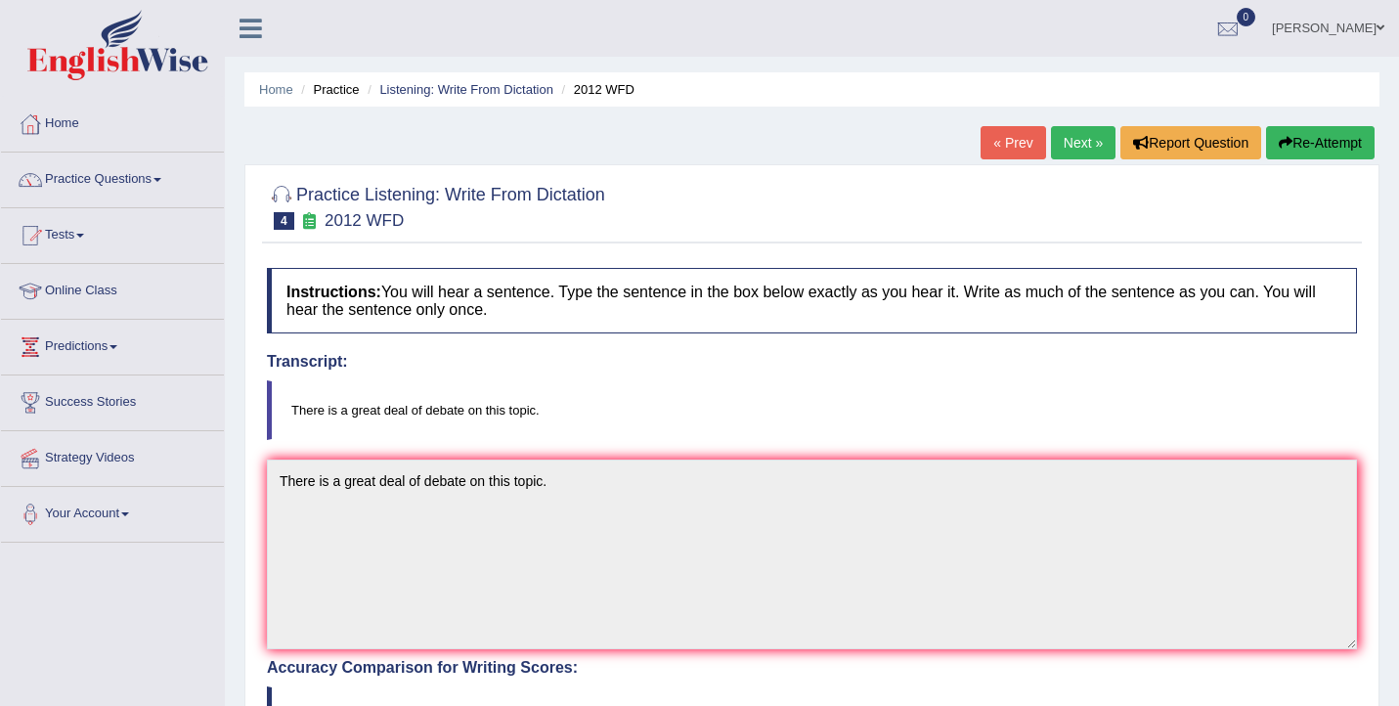
click at [1092, 139] on link "Next »" at bounding box center [1083, 142] width 65 height 33
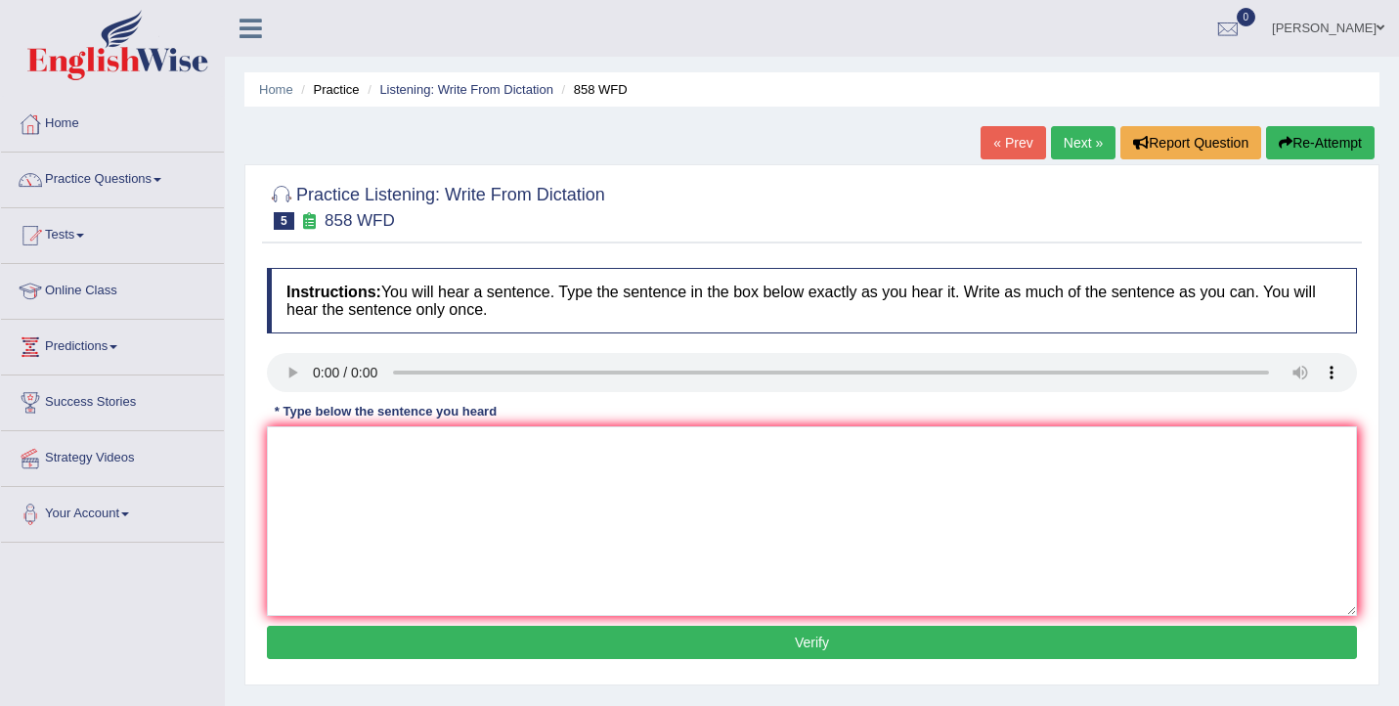
click at [1370, 247] on div "Practice Listening: Write From Dictation 5 858 WFD Instructions: You will hear …" at bounding box center [811, 424] width 1135 height 521
click at [1371, 386] on div "Practice Listening: Write From Dictation 5 858 WFD Instructions: You will hear …" at bounding box center [811, 424] width 1135 height 521
click at [1374, 415] on div "Practice Listening: Write From Dictation 5 858 WFD Instructions: You will hear …" at bounding box center [811, 424] width 1135 height 521
click at [439, 502] on textarea at bounding box center [812, 521] width 1090 height 190
type textarea "They hear when the ship of artifacts interested historians."
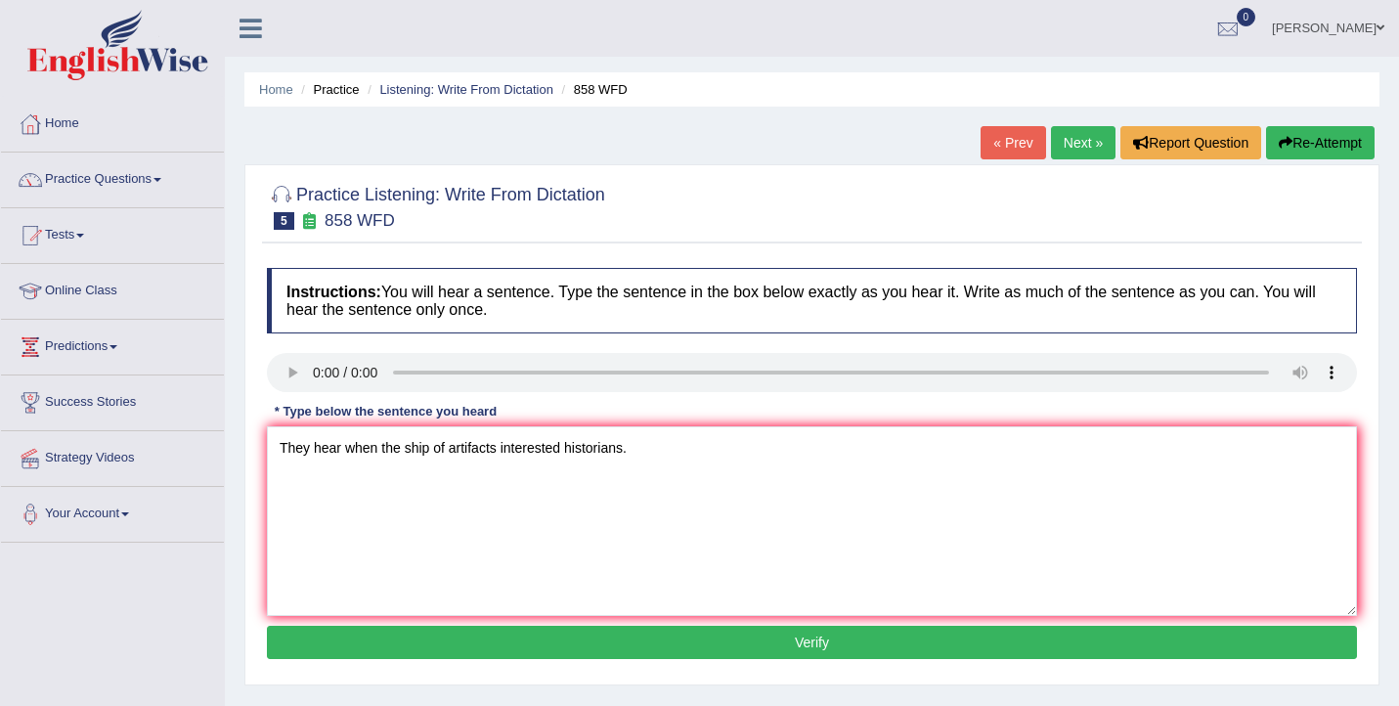
click at [380, 633] on button "Verify" at bounding box center [812, 642] width 1090 height 33
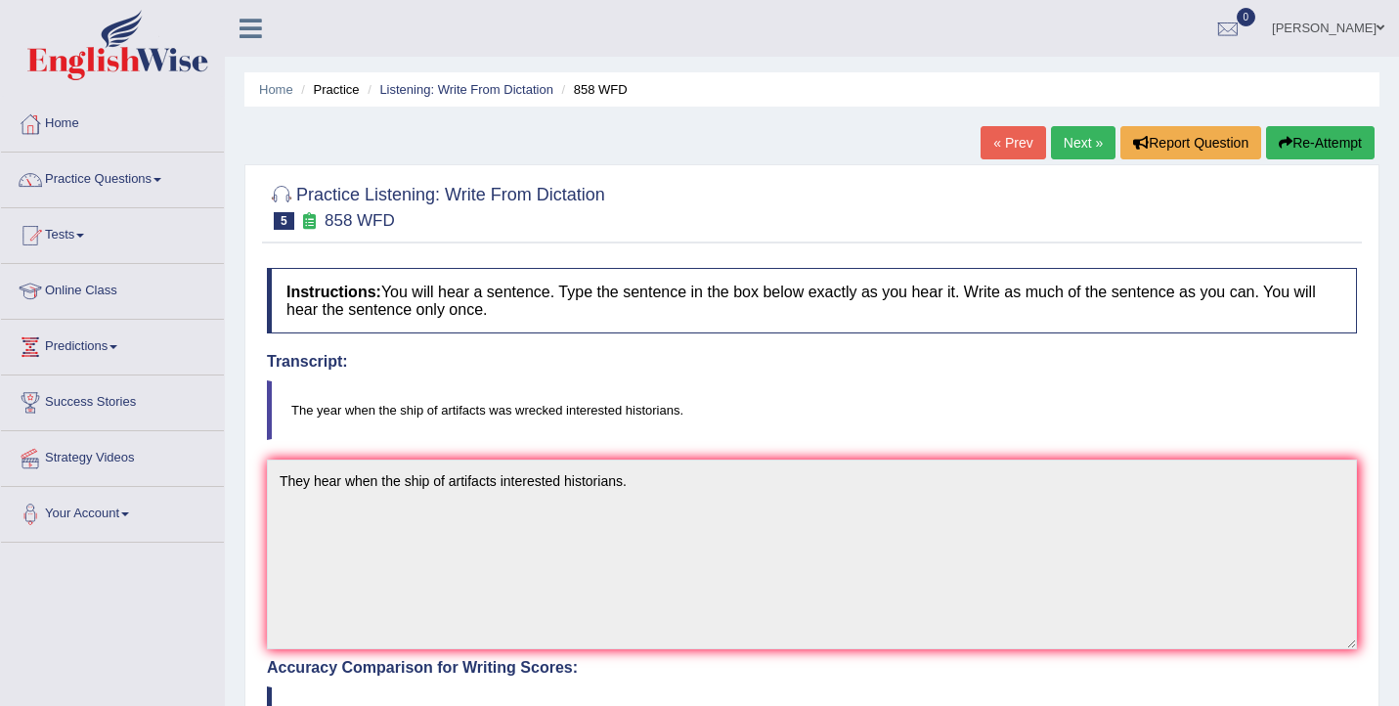
click at [1340, 138] on button "Re-Attempt" at bounding box center [1320, 142] width 109 height 33
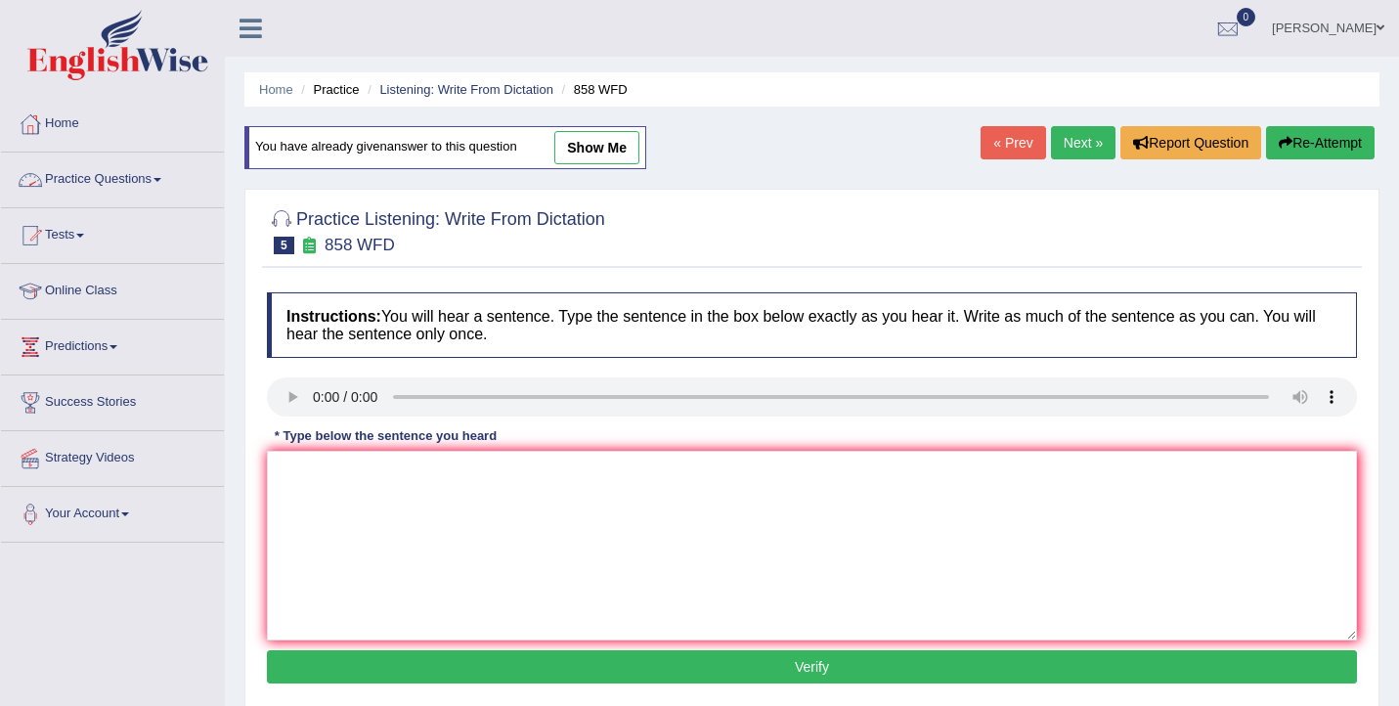
click at [126, 181] on link "Practice Questions" at bounding box center [112, 177] width 223 height 49
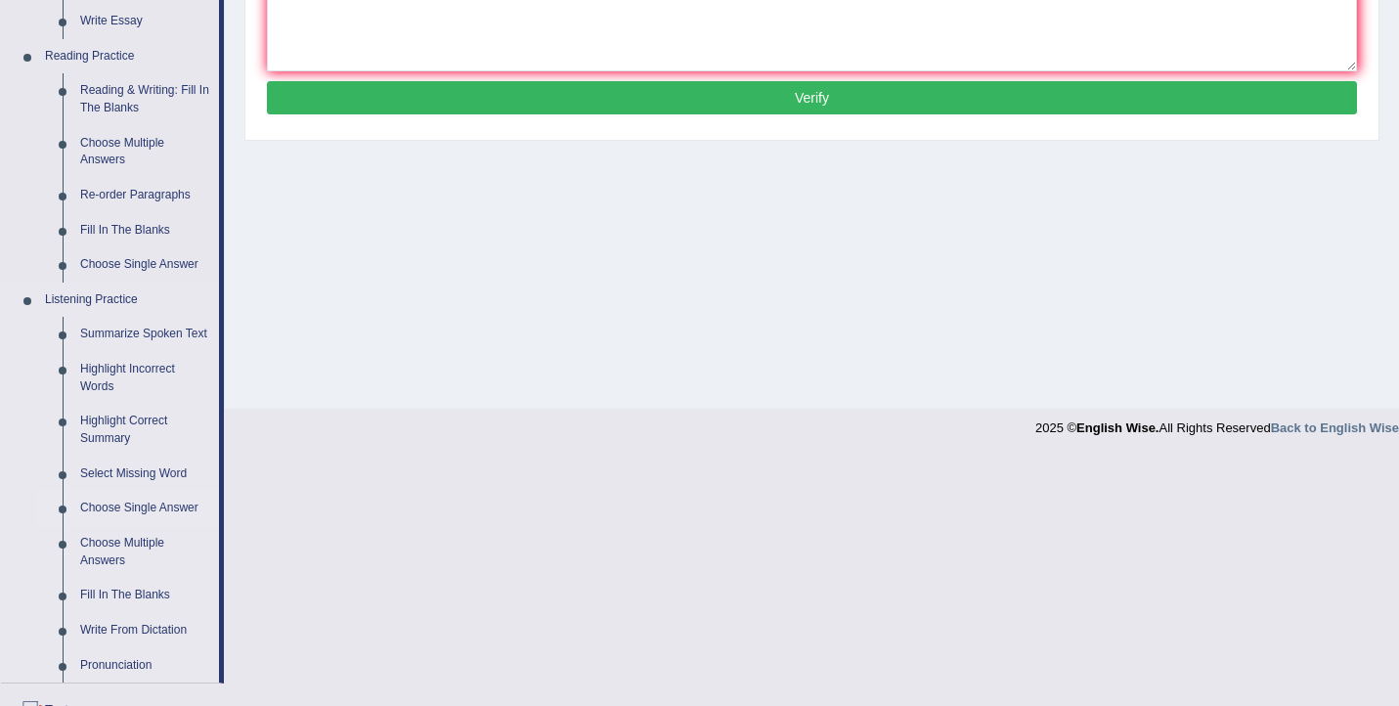
scroll to position [587, 0]
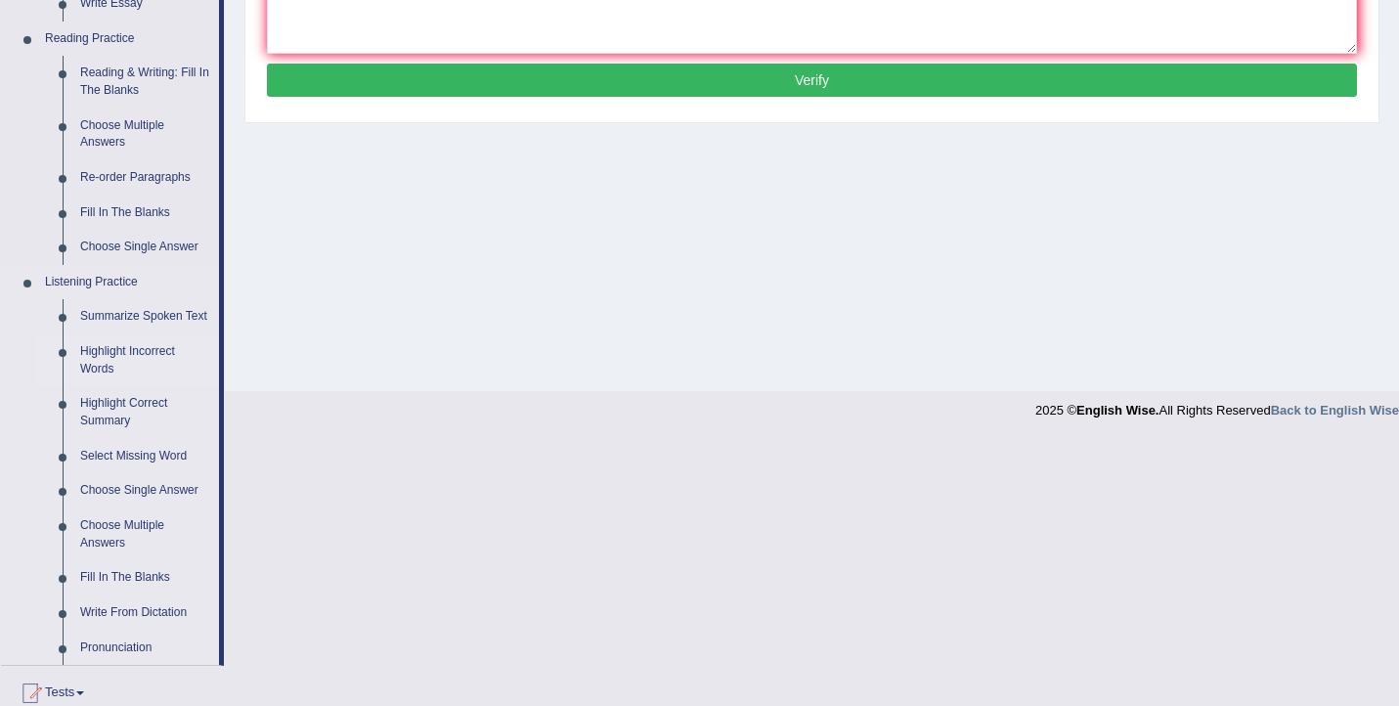
click at [117, 381] on link "Highlight Incorrect Words" at bounding box center [145, 360] width 148 height 52
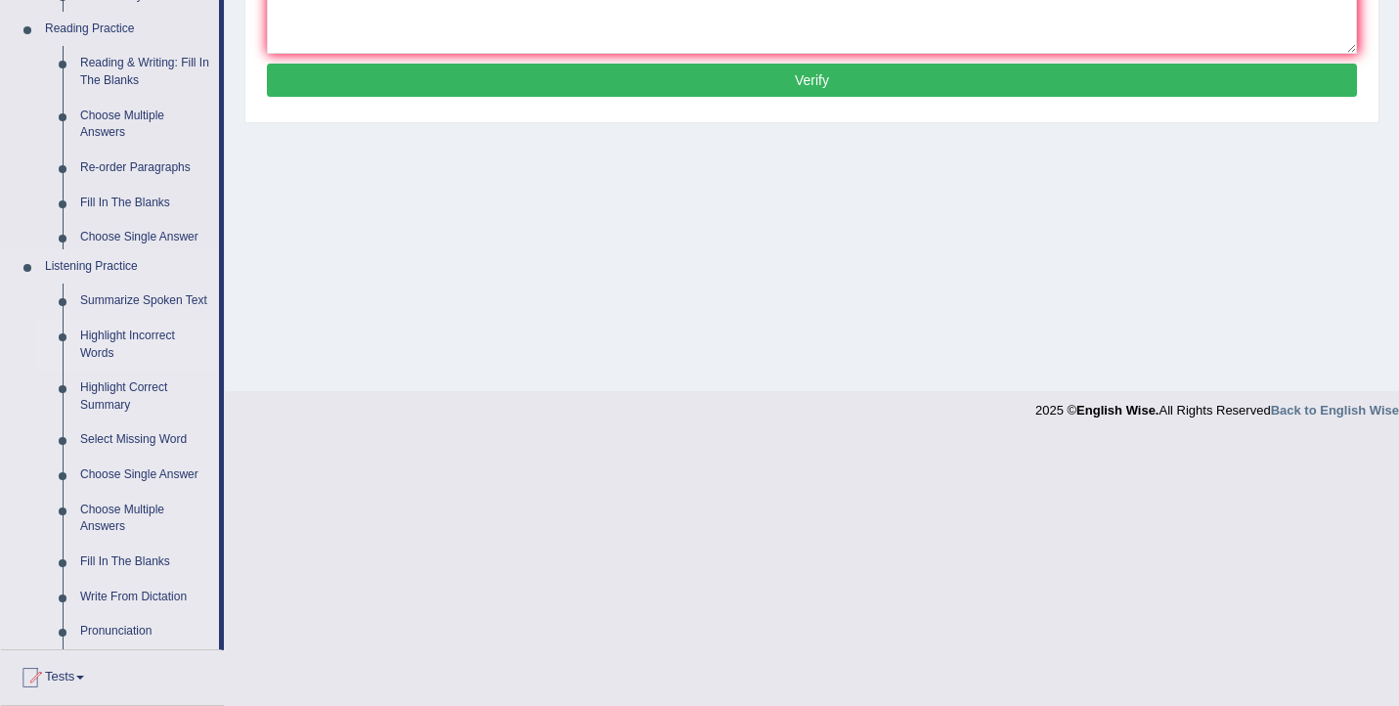
scroll to position [321, 0]
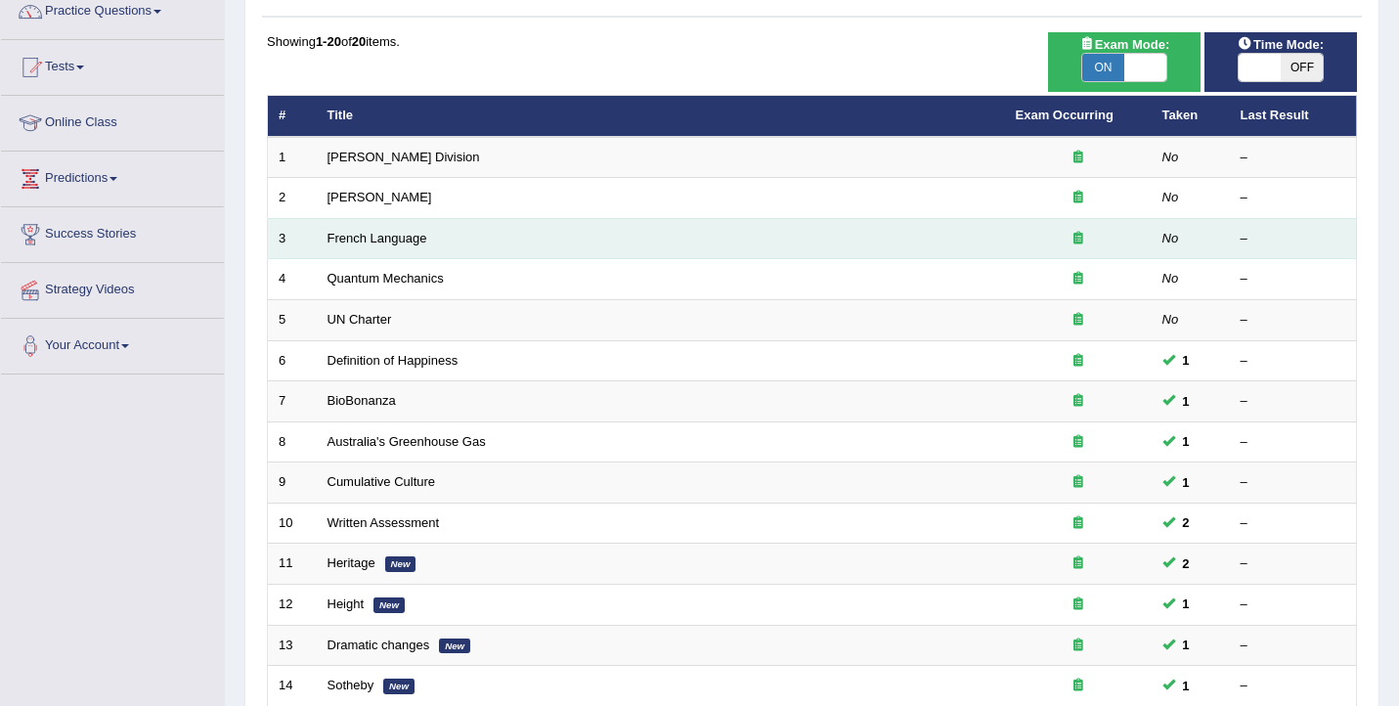
scroll to position [142, 0]
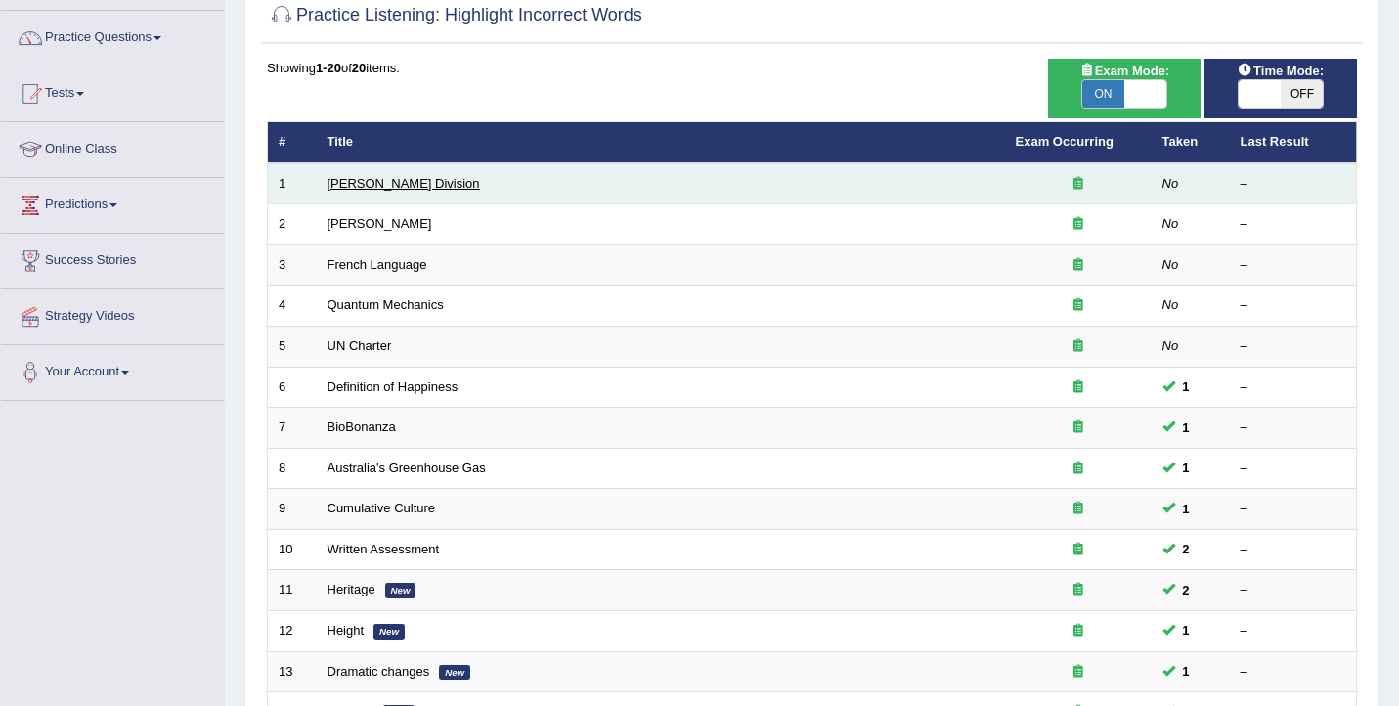
click at [365, 181] on link "[PERSON_NAME] Division" at bounding box center [404, 183] width 153 height 15
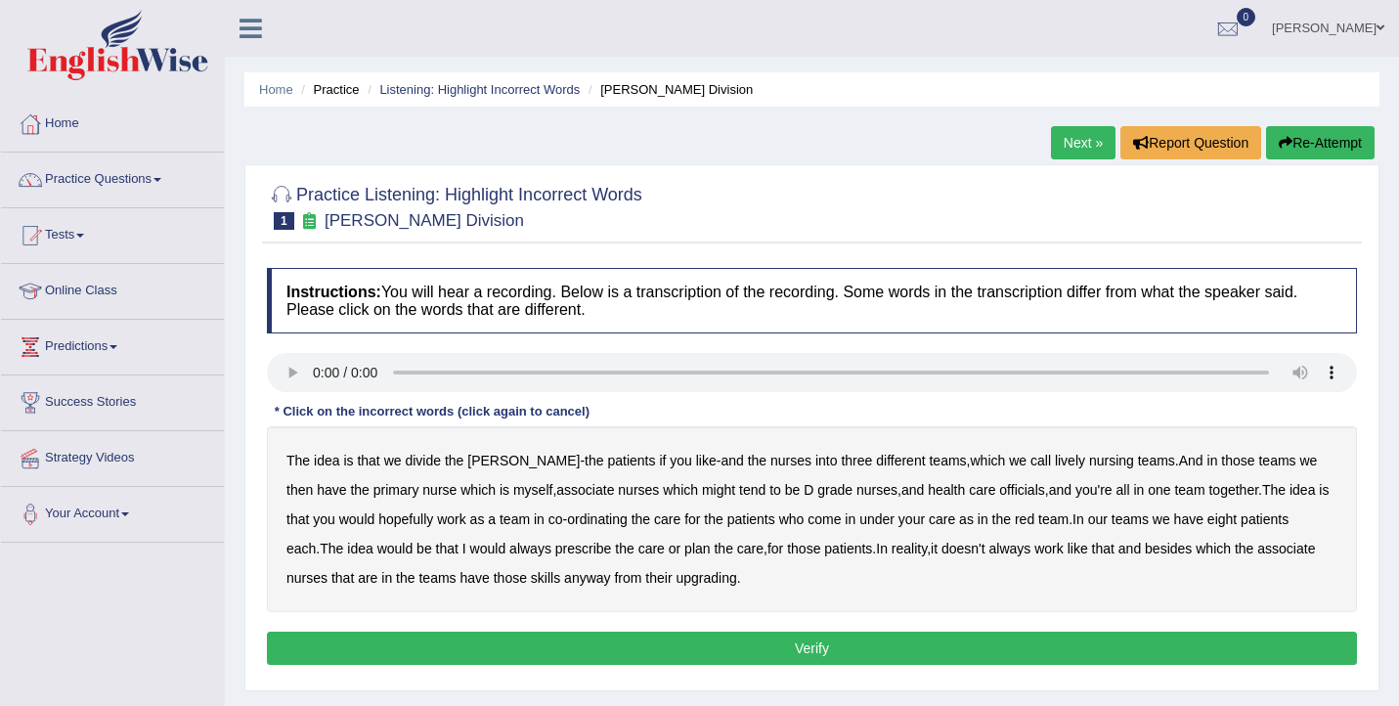
click at [1055, 459] on b "lively" at bounding box center [1070, 461] width 30 height 16
click at [702, 495] on b "might" at bounding box center [718, 490] width 33 height 16
click at [999, 493] on b "officials" at bounding box center [1021, 490] width 45 height 16
click at [509, 553] on b "always" at bounding box center [530, 549] width 42 height 16
click at [697, 585] on b "upgrading" at bounding box center [706, 578] width 61 height 16
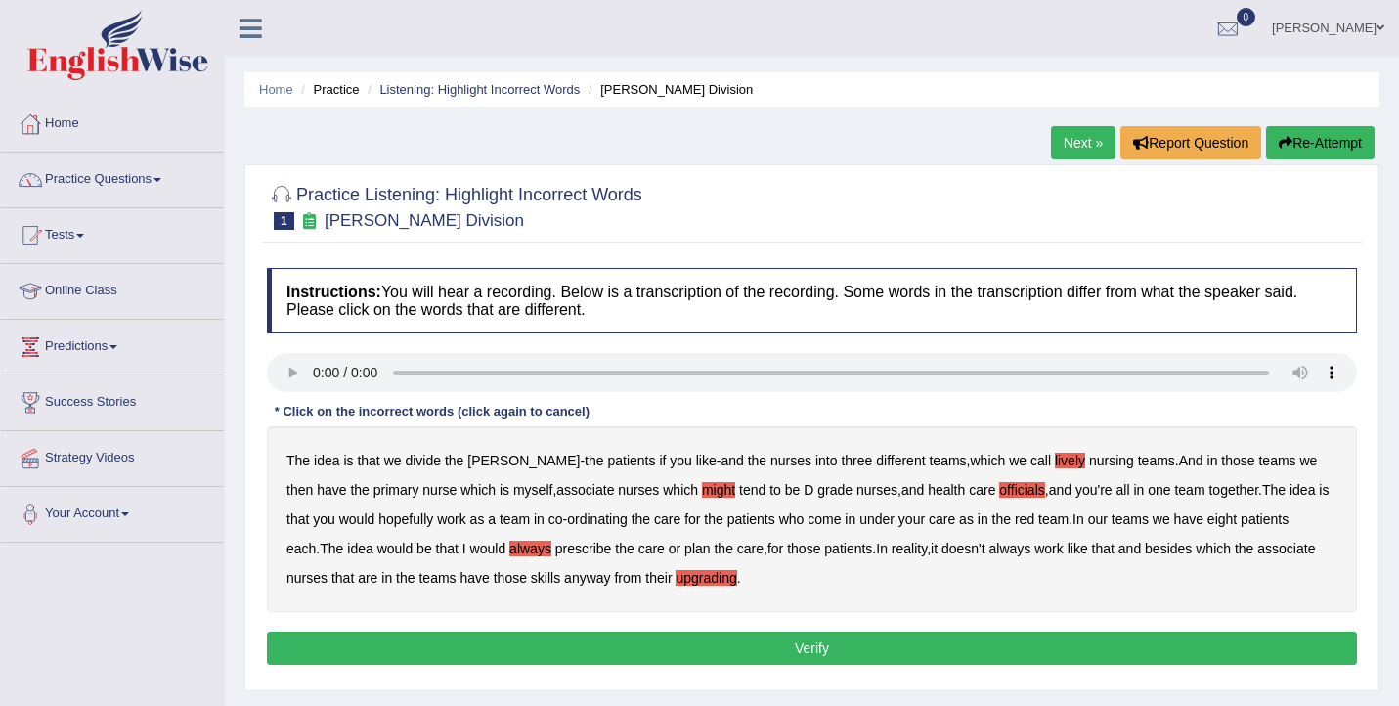
click at [721, 653] on button "Verify" at bounding box center [812, 648] width 1090 height 33
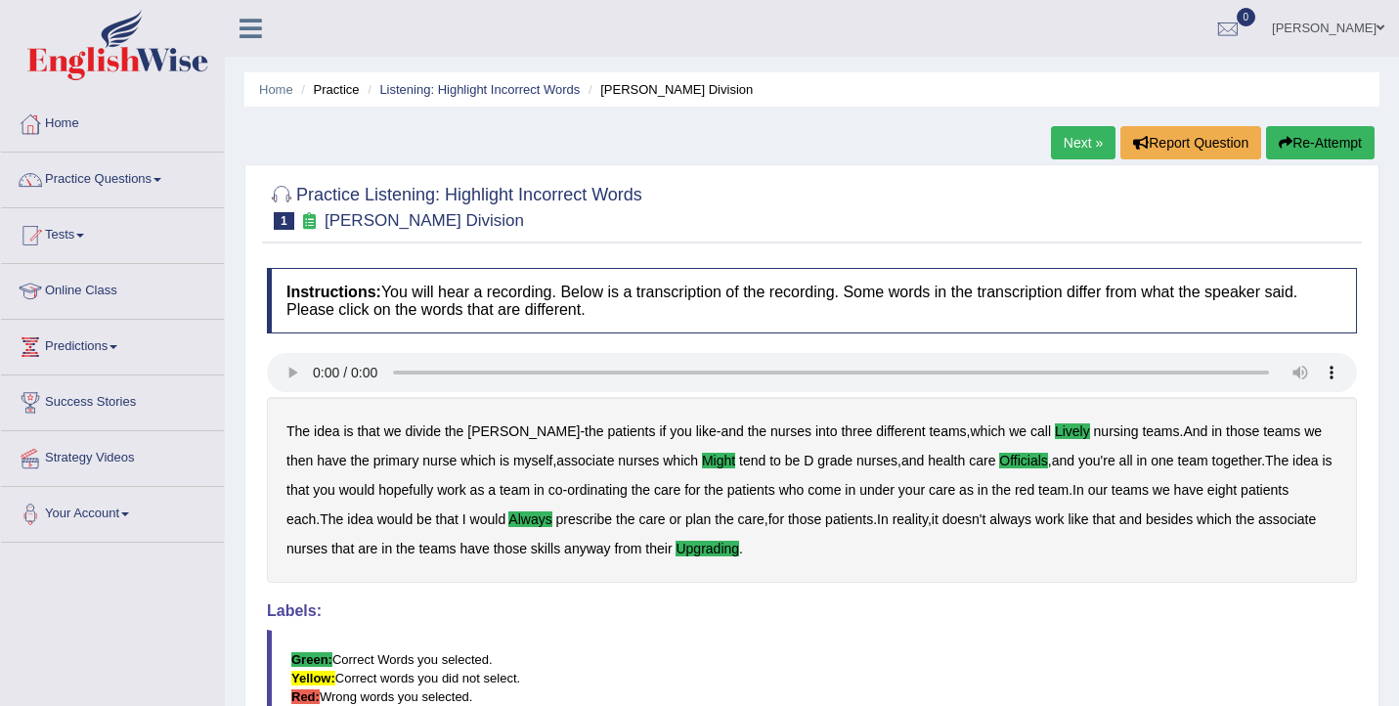
click at [1098, 136] on link "Next »" at bounding box center [1083, 142] width 65 height 33
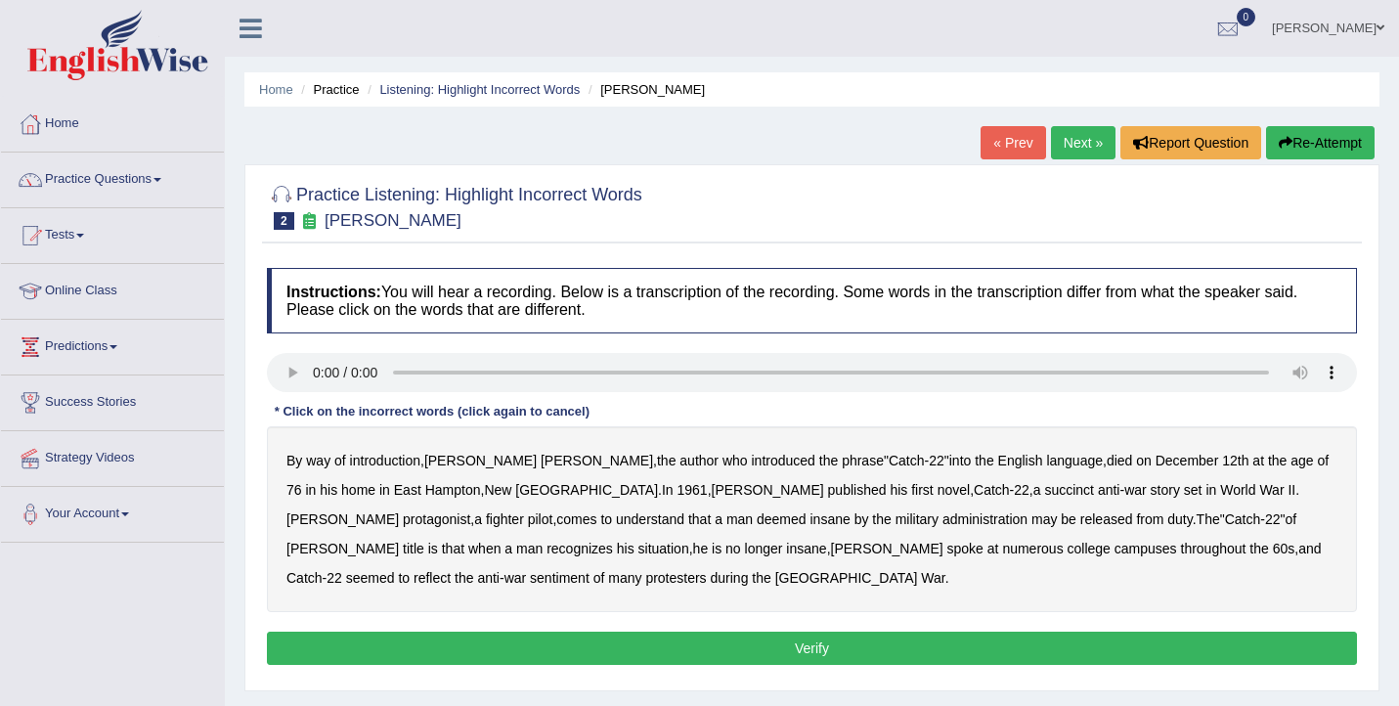
click at [1044, 496] on b "succinct" at bounding box center [1069, 490] width 50 height 16
click at [943, 524] on b "administration" at bounding box center [985, 519] width 85 height 16
click at [689, 541] on b "situation" at bounding box center [664, 549] width 51 height 16
click at [451, 570] on b "reflect" at bounding box center [432, 578] width 37 height 16
click at [402, 643] on button "Verify" at bounding box center [812, 648] width 1090 height 33
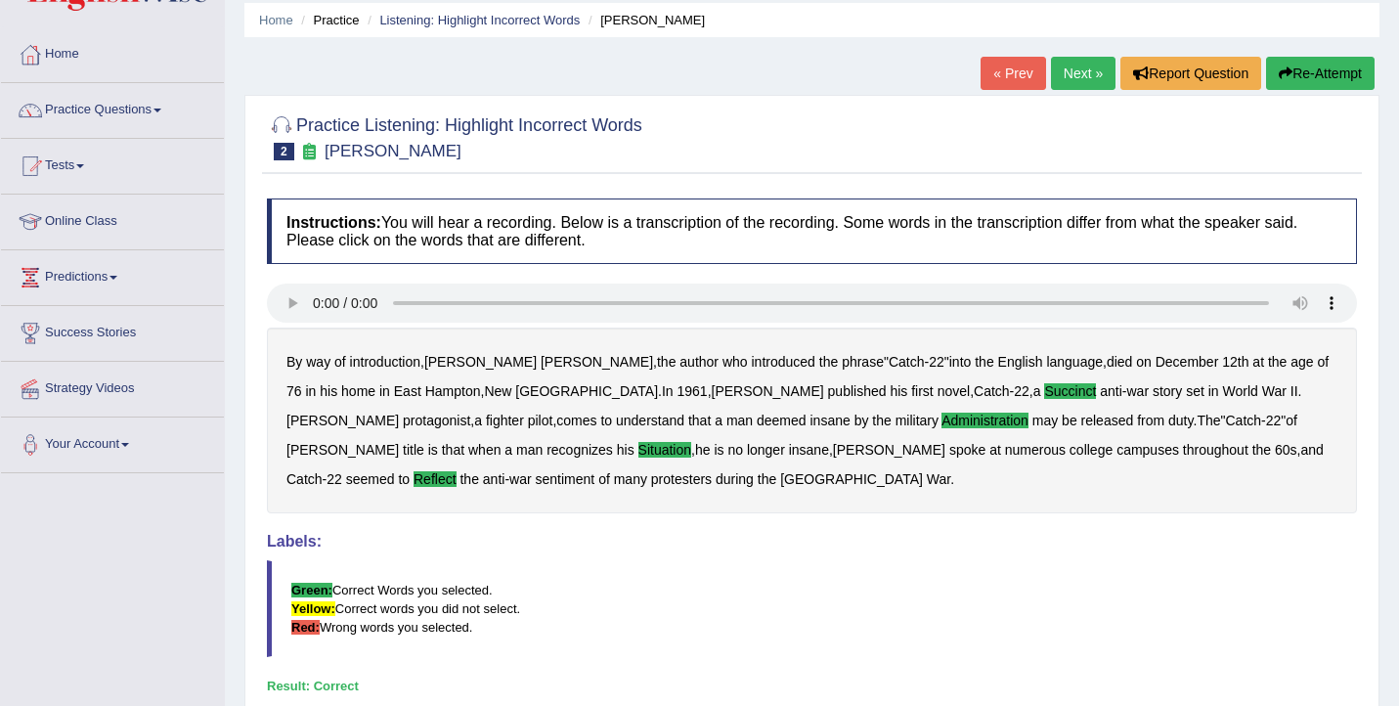
scroll to position [53, 0]
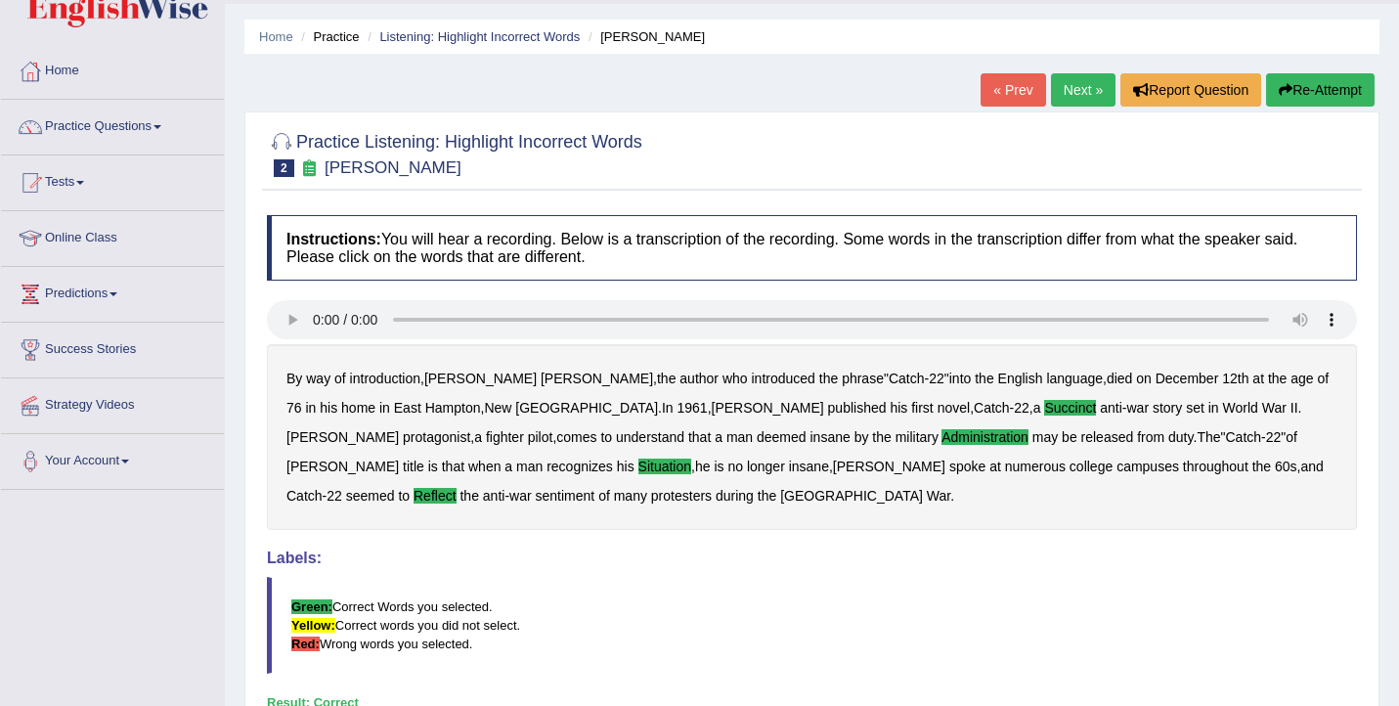
click at [1061, 102] on link "Next »" at bounding box center [1083, 89] width 65 height 33
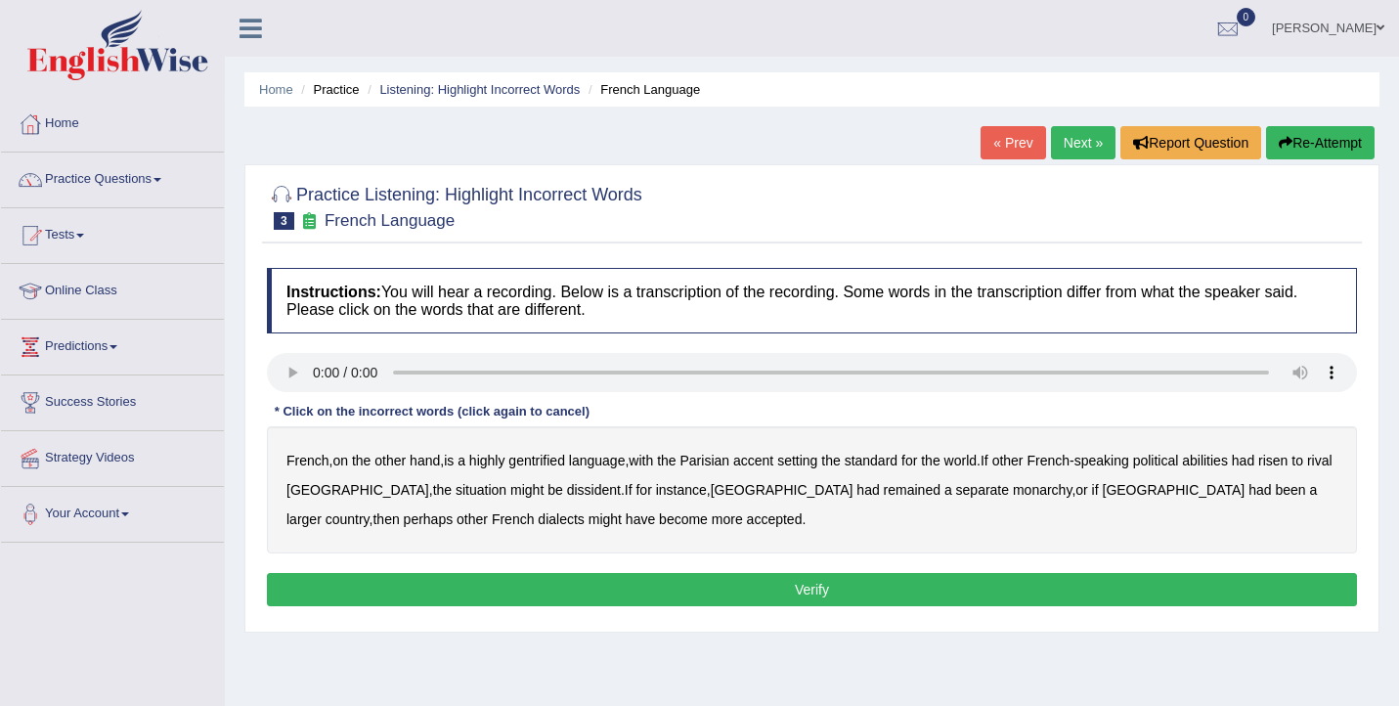
click at [552, 465] on b "gentrified" at bounding box center [537, 461] width 57 height 16
click at [1228, 462] on b "abilities" at bounding box center [1205, 461] width 46 height 16
click at [567, 492] on b "dissident" at bounding box center [594, 490] width 54 height 16
click at [1013, 493] on b "monarchy" at bounding box center [1042, 490] width 59 height 16
click at [432, 584] on button "Verify" at bounding box center [812, 589] width 1090 height 33
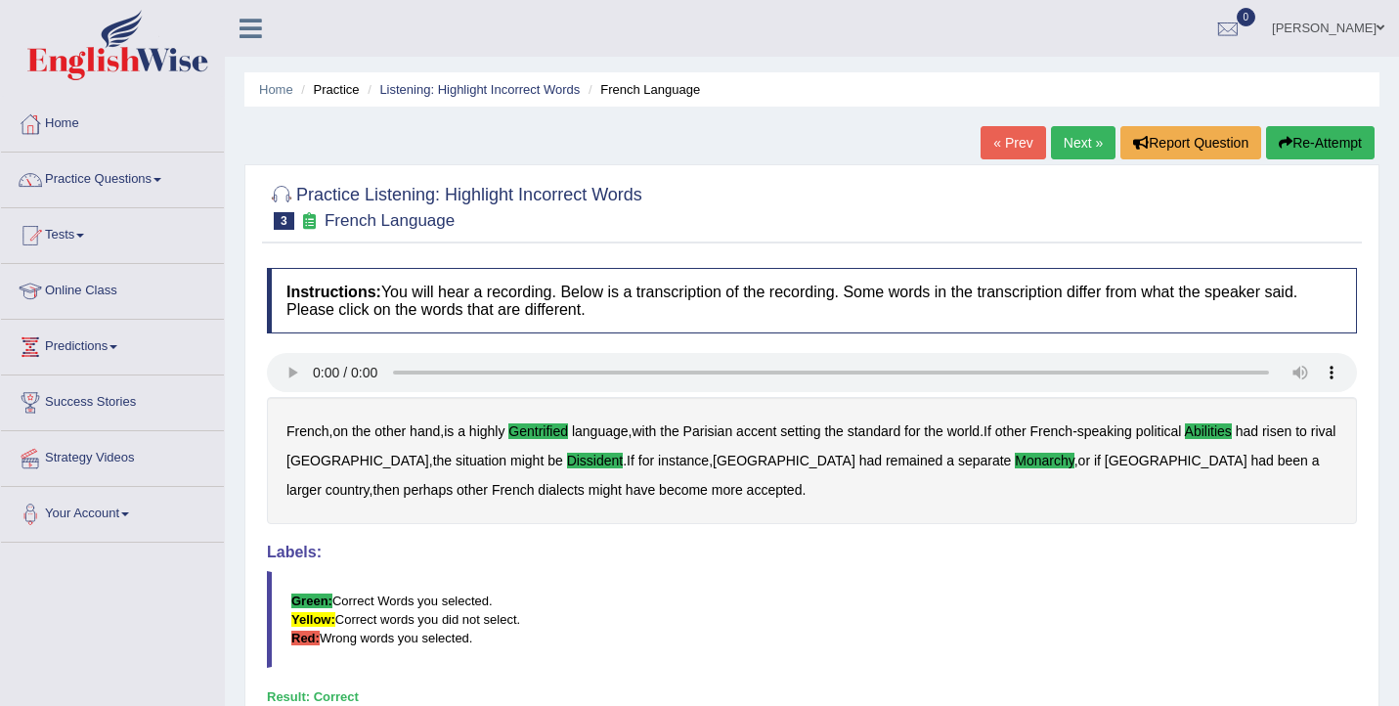
click at [1067, 151] on link "Next »" at bounding box center [1083, 142] width 65 height 33
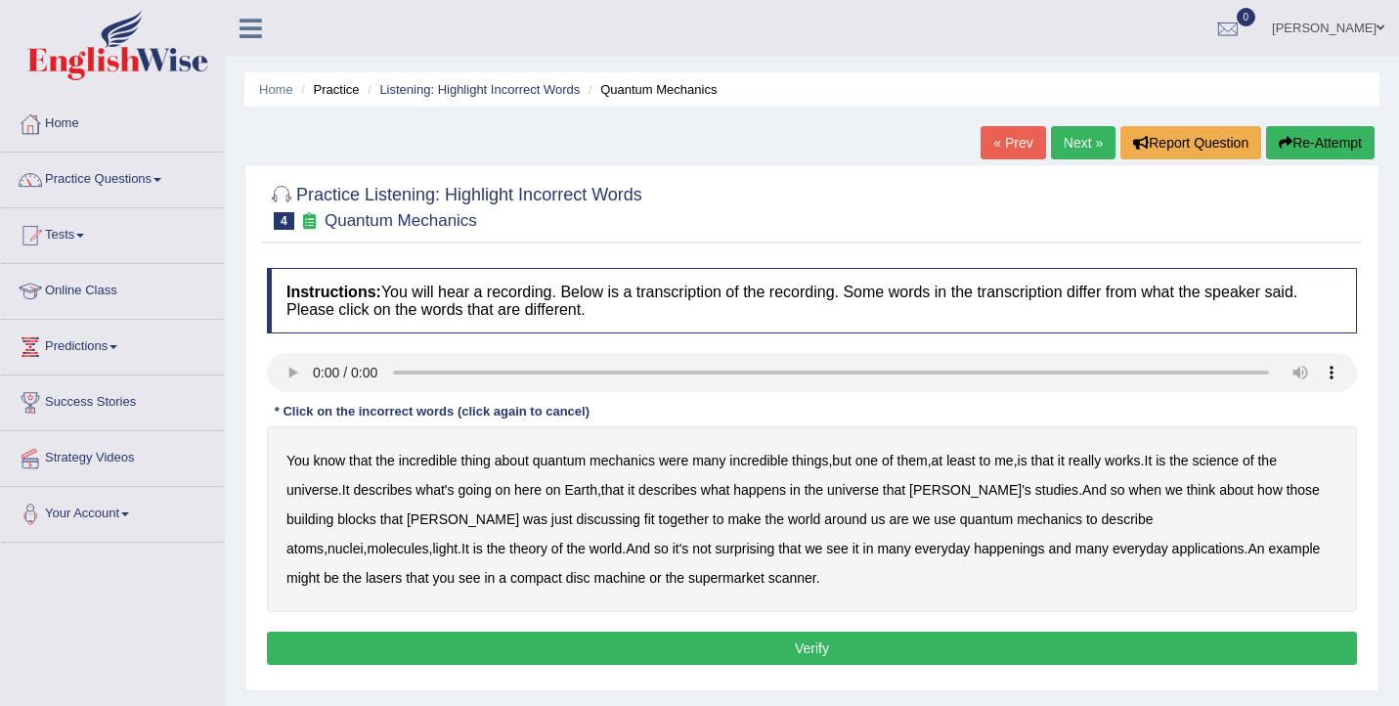
click at [1239, 465] on b "science" at bounding box center [1216, 461] width 46 height 16
click at [577, 521] on b "discussing" at bounding box center [609, 519] width 64 height 16
click at [974, 553] on b "happenings" at bounding box center [1009, 549] width 70 height 16
click at [594, 583] on b "machine" at bounding box center [620, 578] width 52 height 16
click at [612, 642] on button "Verify" at bounding box center [812, 648] width 1090 height 33
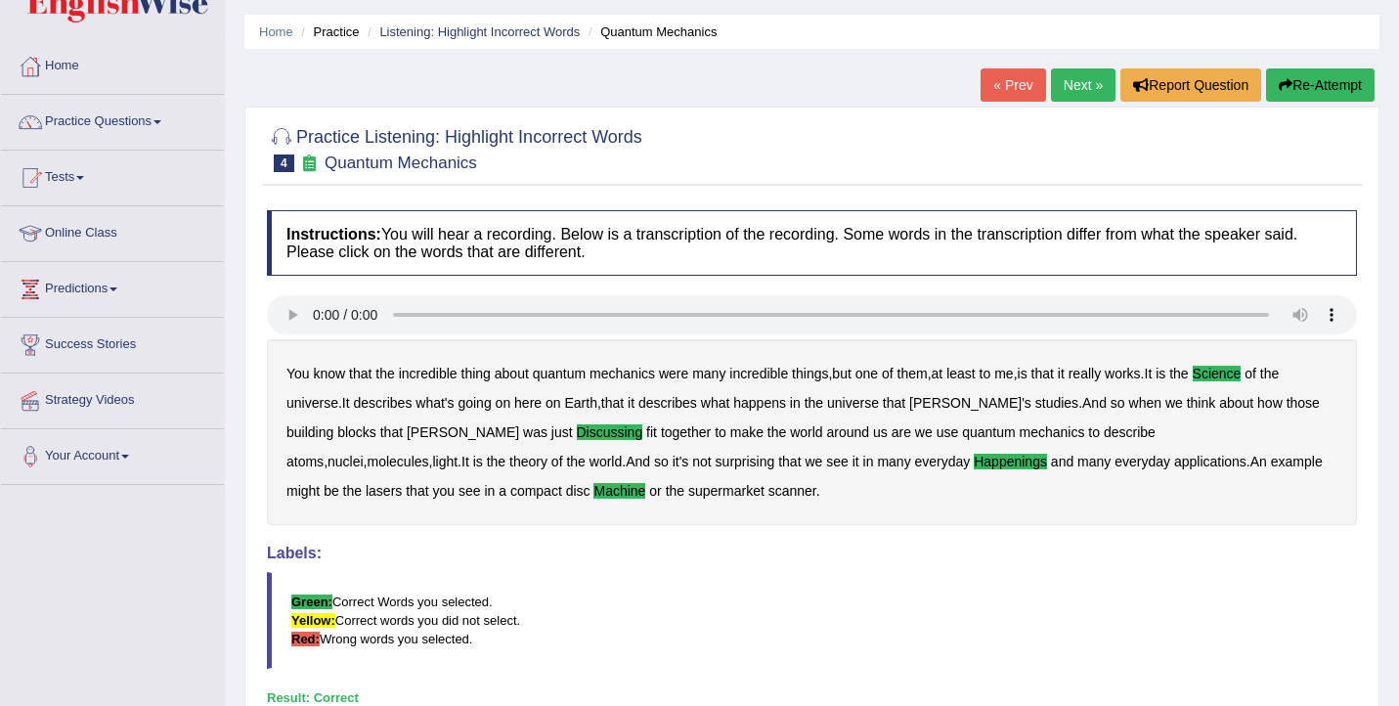
scroll to position [51, 0]
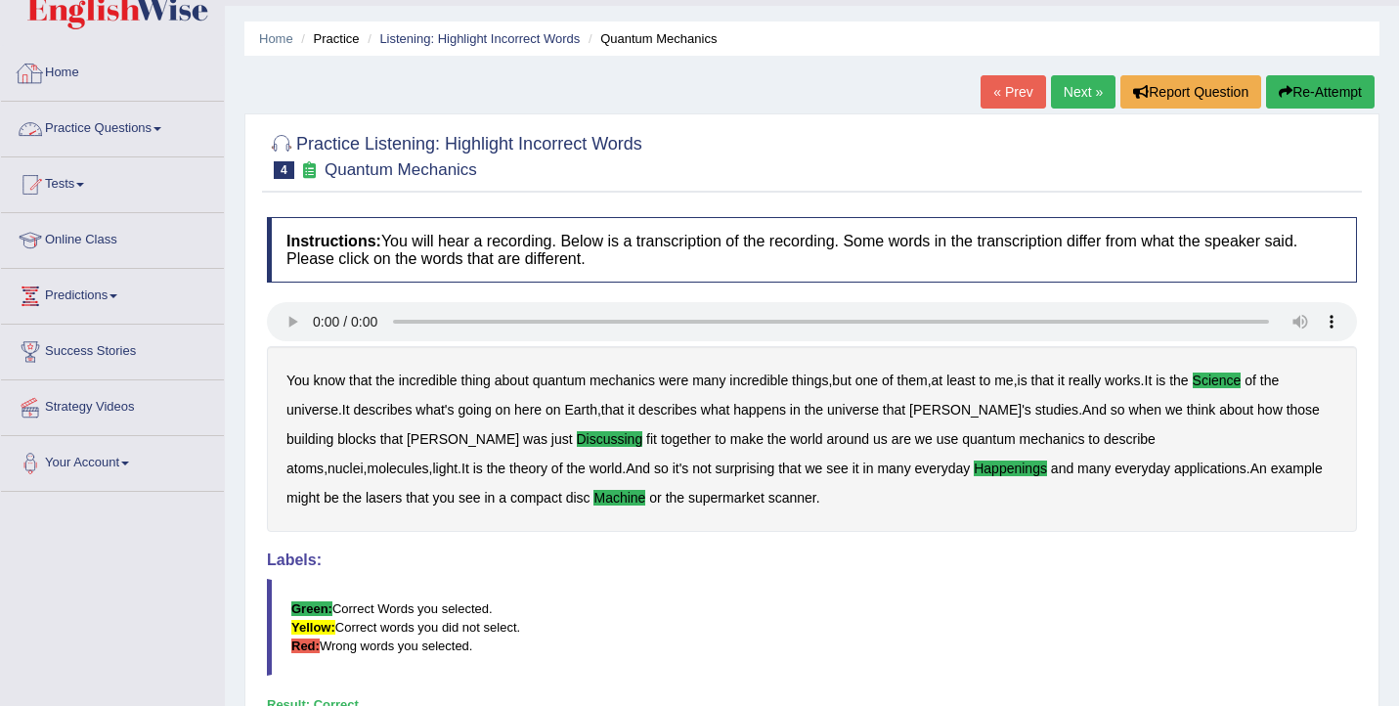
click at [115, 137] on link "Practice Questions" at bounding box center [112, 126] width 223 height 49
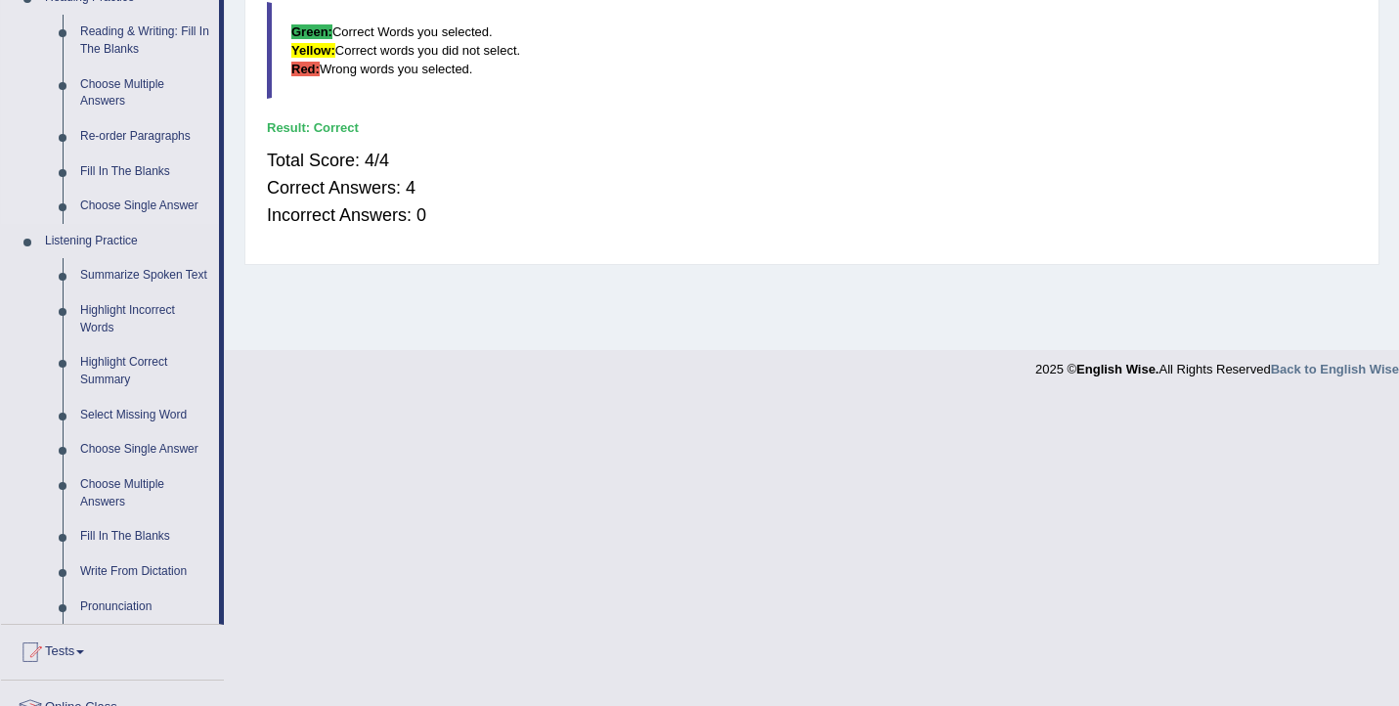
scroll to position [636, 0]
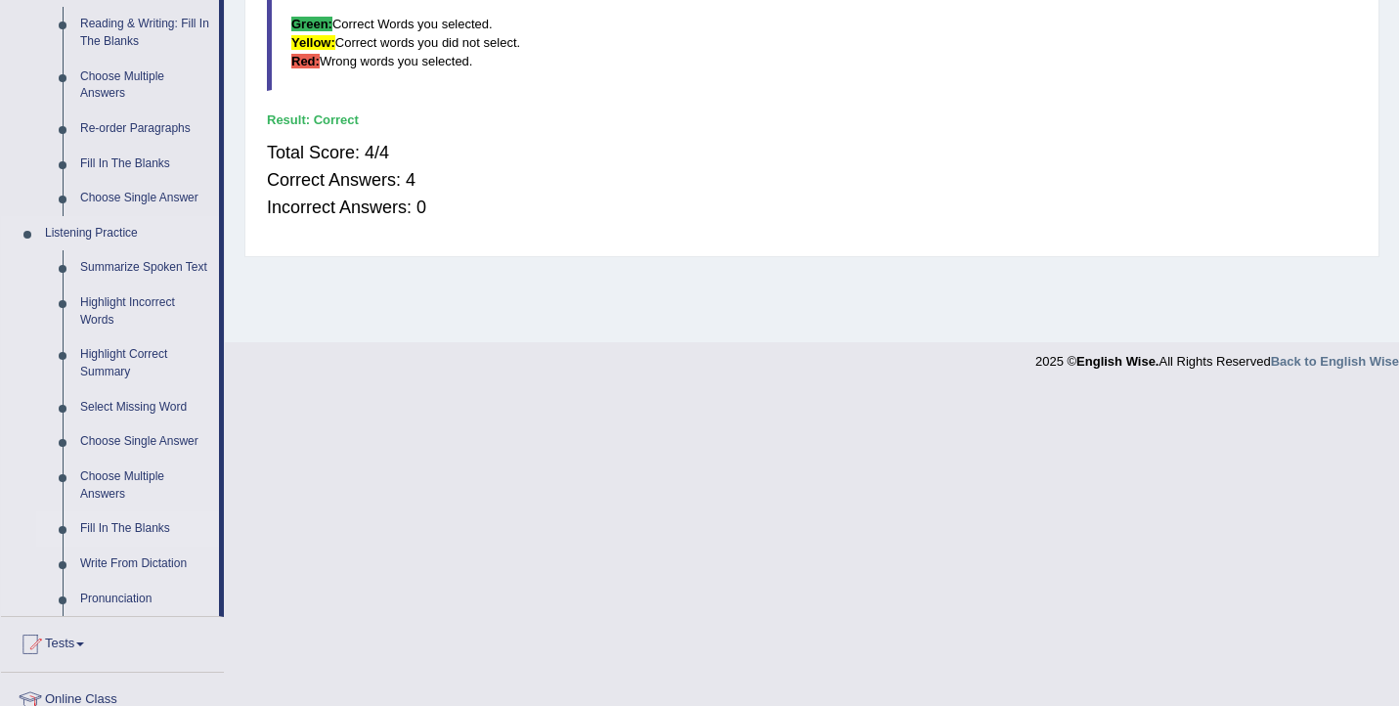
click at [120, 547] on link "Fill In The Blanks" at bounding box center [145, 528] width 148 height 35
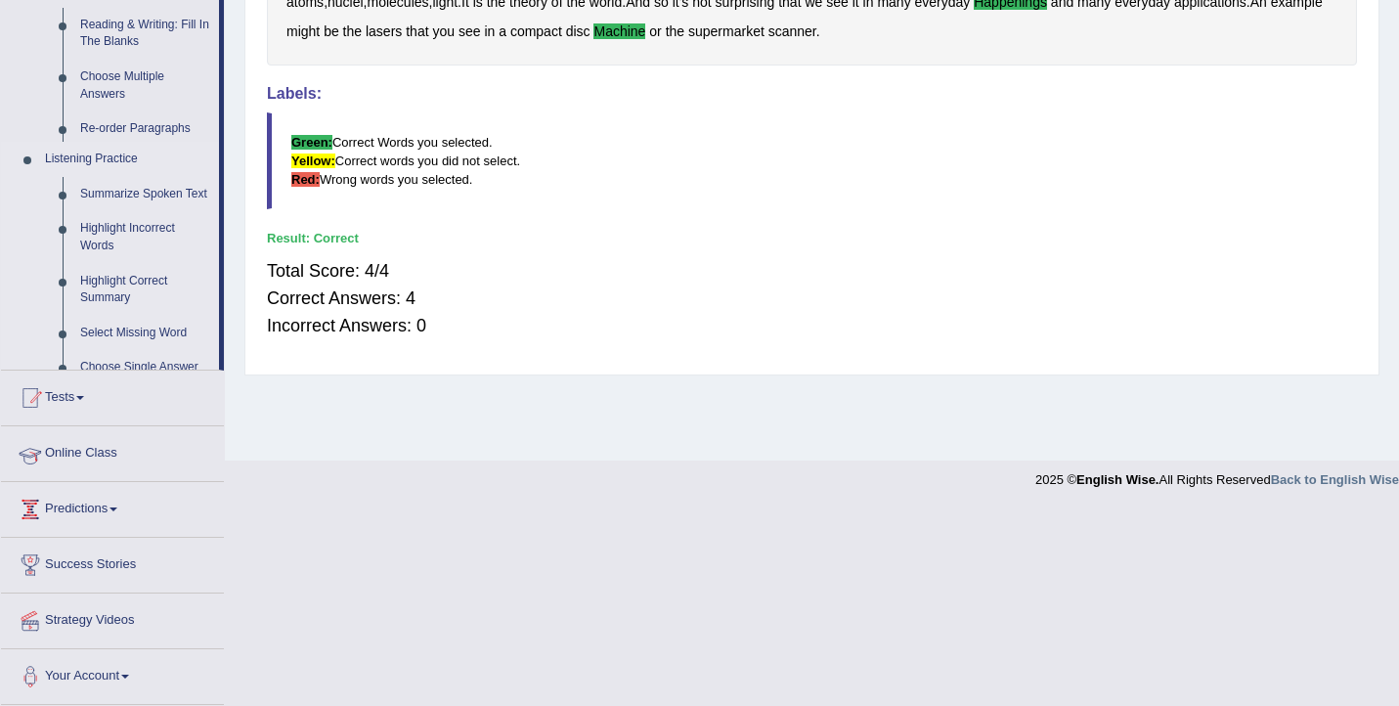
scroll to position [321, 0]
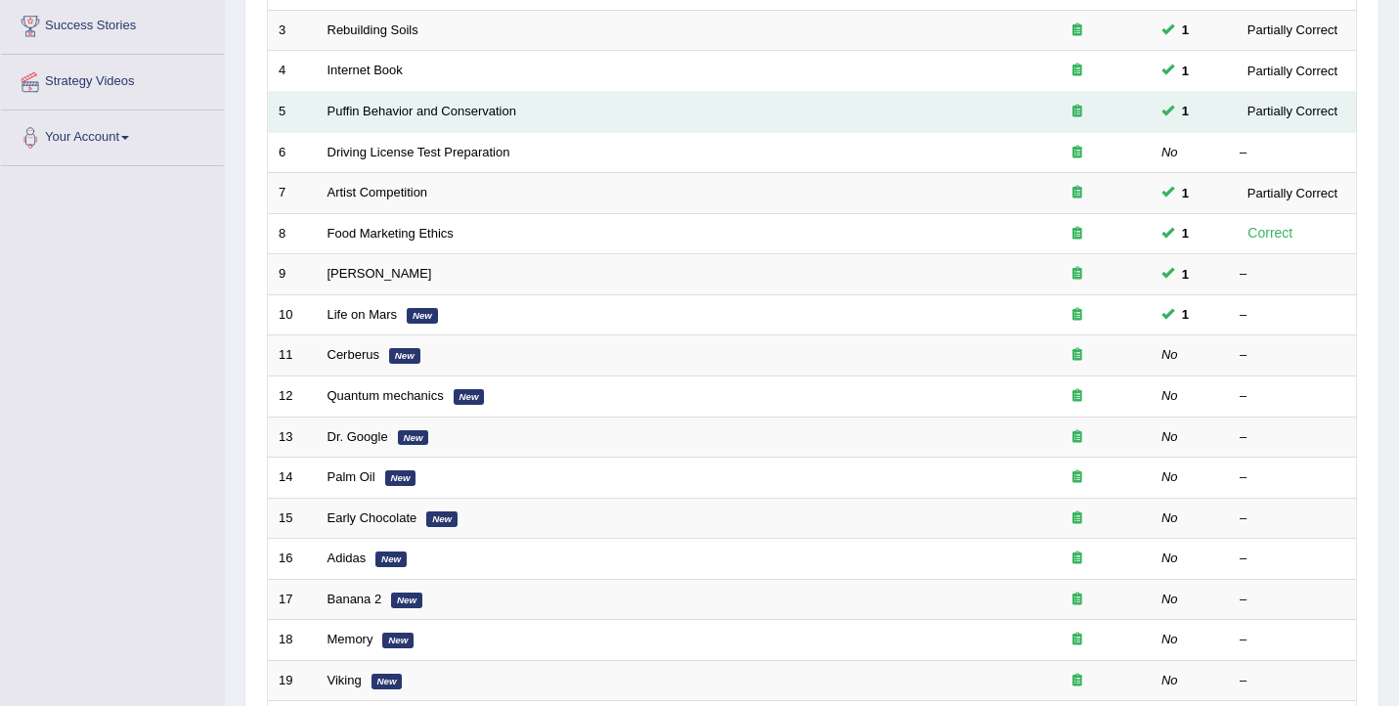
scroll to position [379, 0]
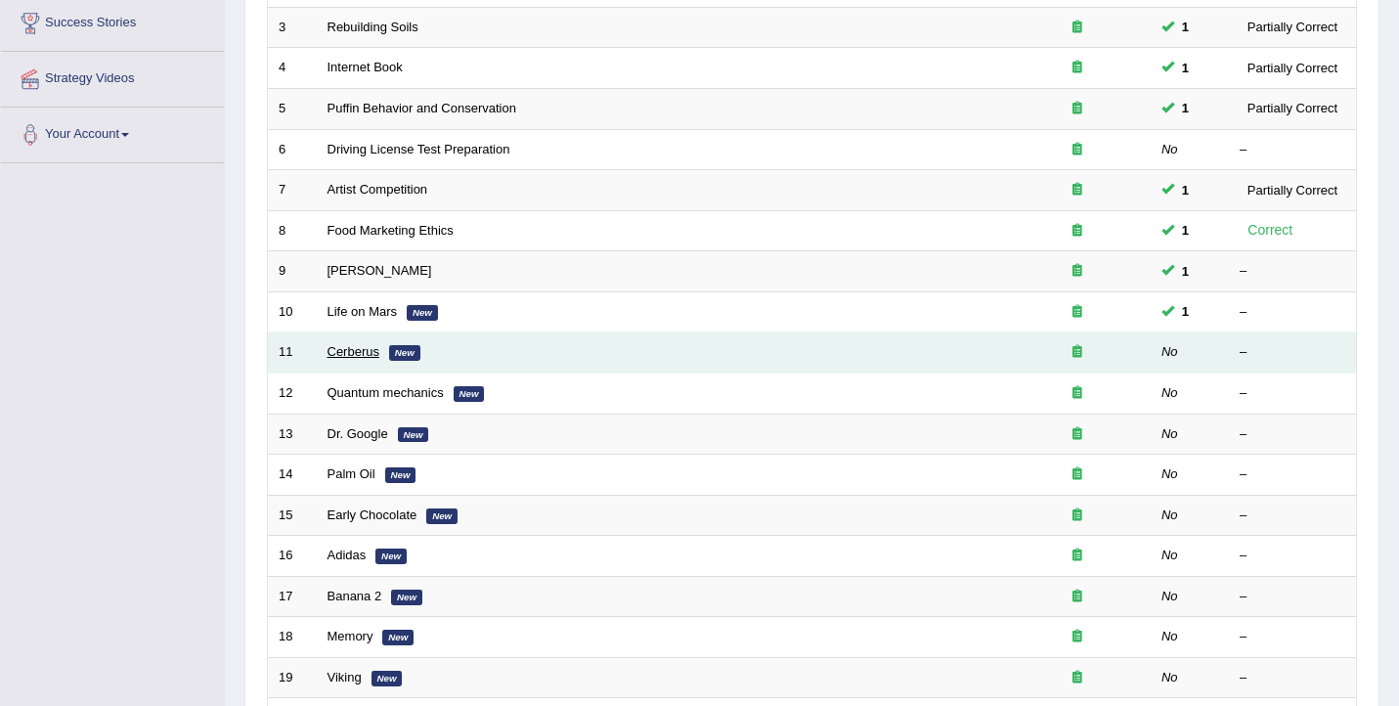
click at [337, 357] on link "Cerberus" at bounding box center [354, 351] width 52 height 15
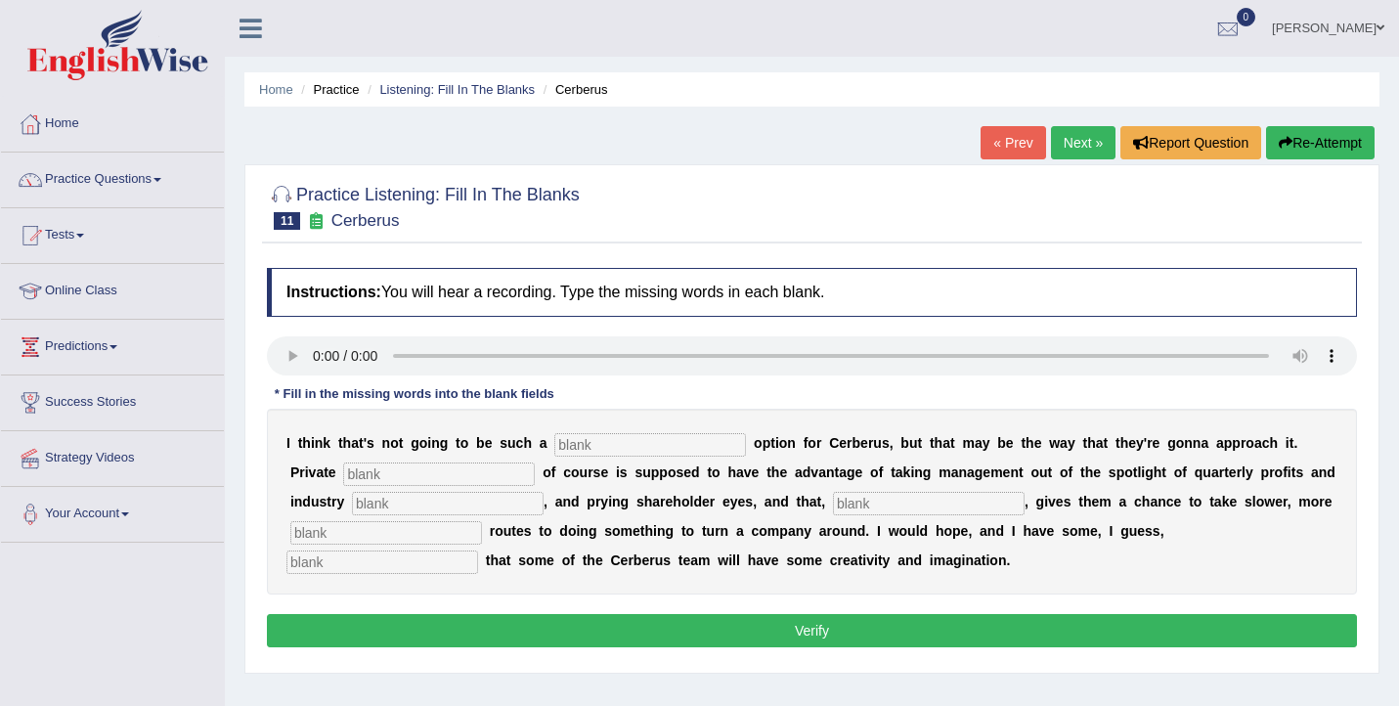
click at [586, 448] on input "text" at bounding box center [650, 444] width 192 height 23
type input "viable"
click at [376, 468] on input "text" at bounding box center [439, 474] width 192 height 23
type input "acquety"
click at [352, 502] on input "text" at bounding box center [448, 503] width 192 height 23
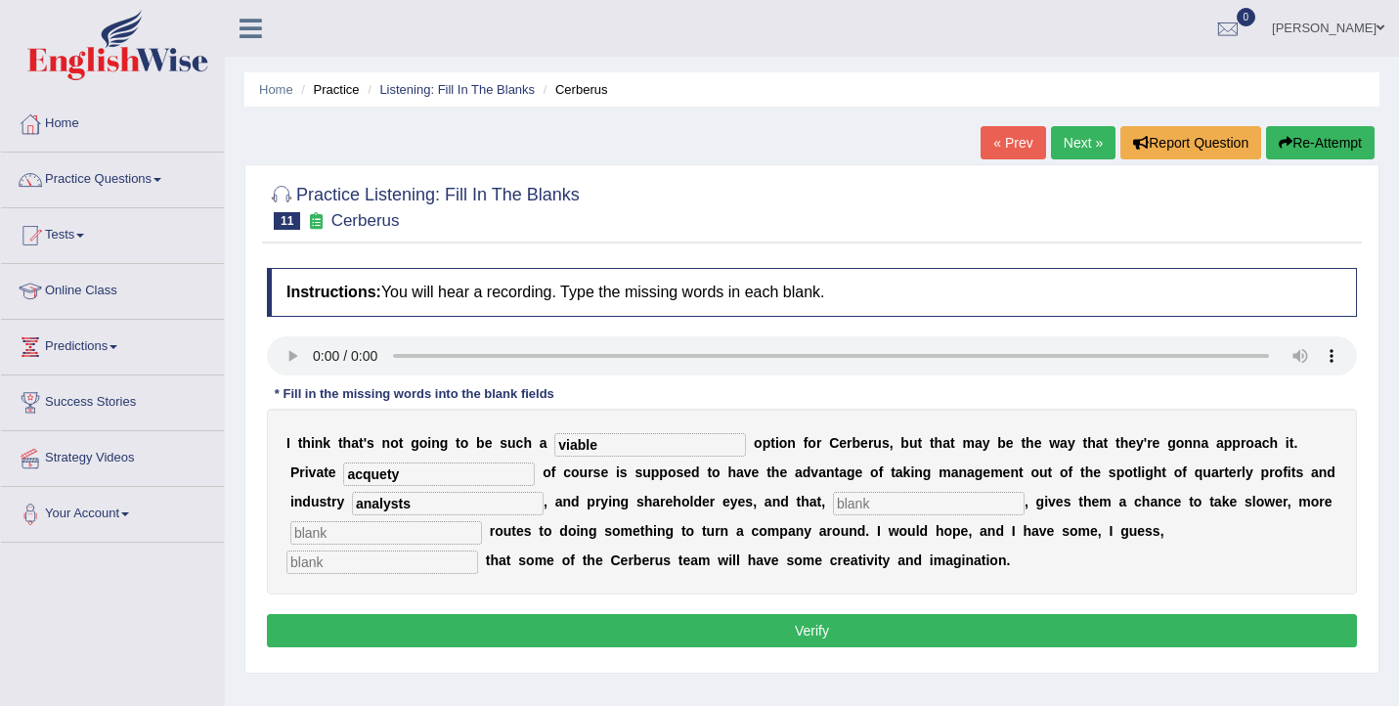
type input "analysts"
click at [833, 493] on input "text" at bounding box center [929, 503] width 192 height 23
type input "hypothetically"
click at [427, 534] on input "text" at bounding box center [386, 532] width 192 height 23
type input "patients"
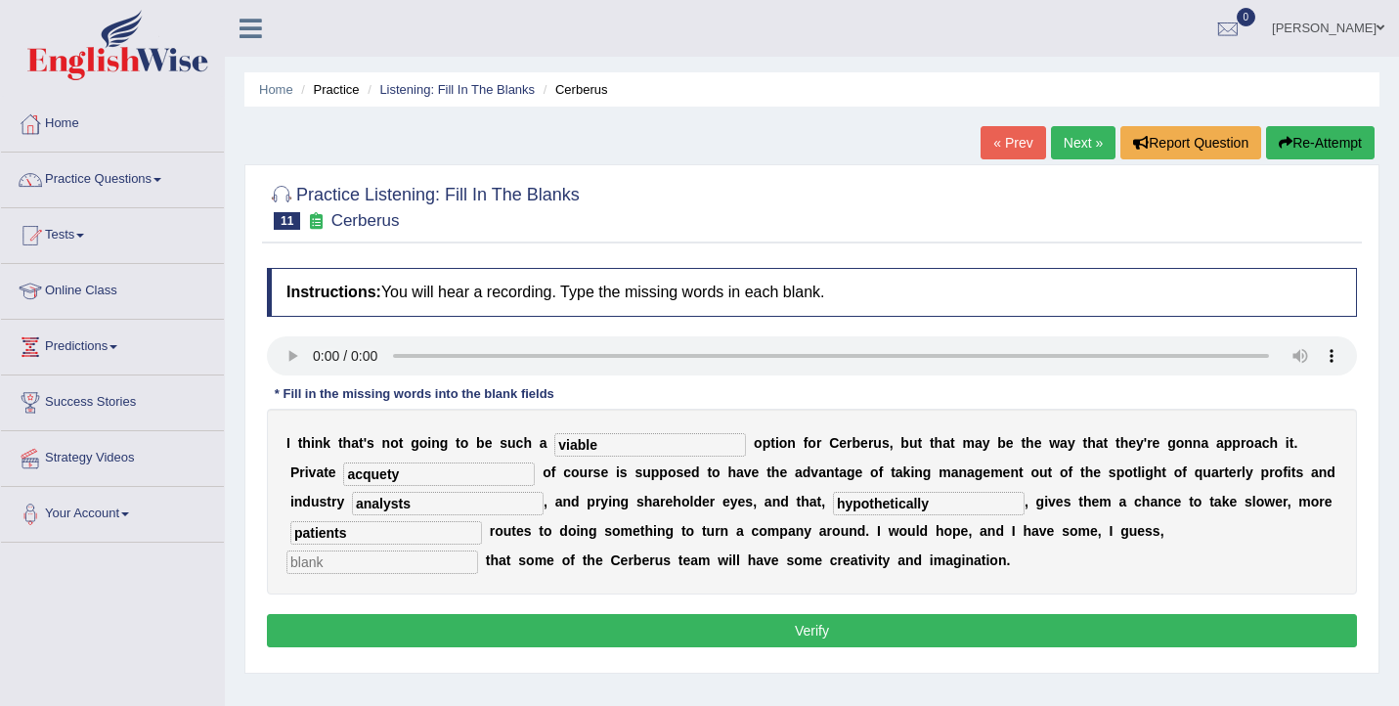
click at [478, 551] on input "text" at bounding box center [383, 562] width 192 height 23
type input "optimism"
click at [668, 634] on button "Verify" at bounding box center [812, 630] width 1090 height 33
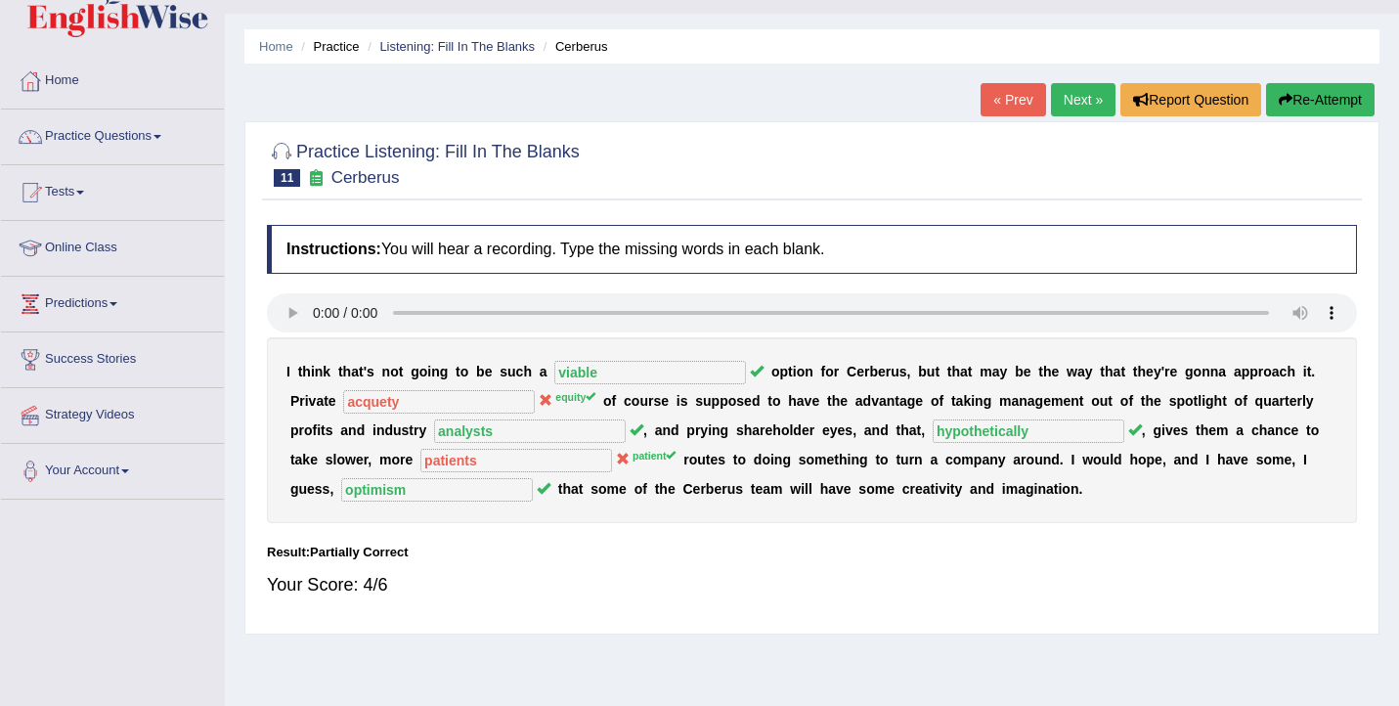
scroll to position [60, 0]
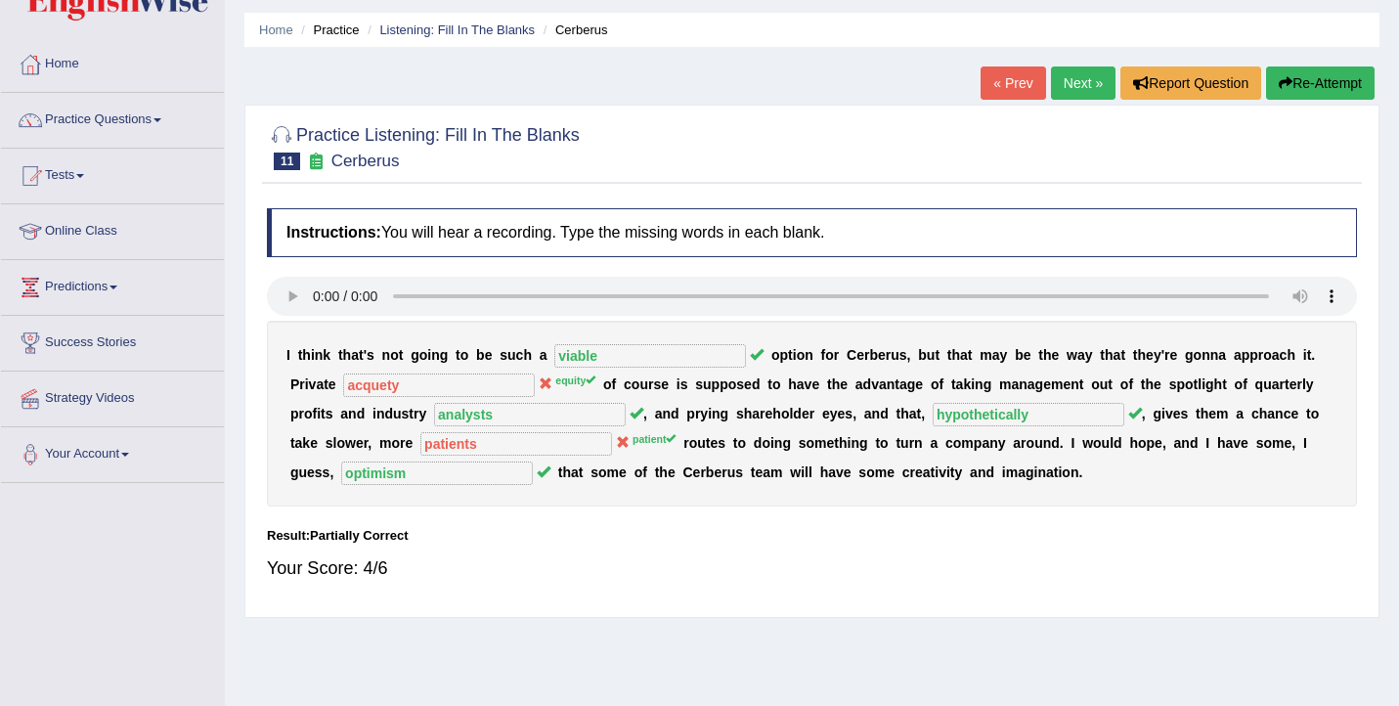
click at [1068, 74] on link "Next »" at bounding box center [1083, 82] width 65 height 33
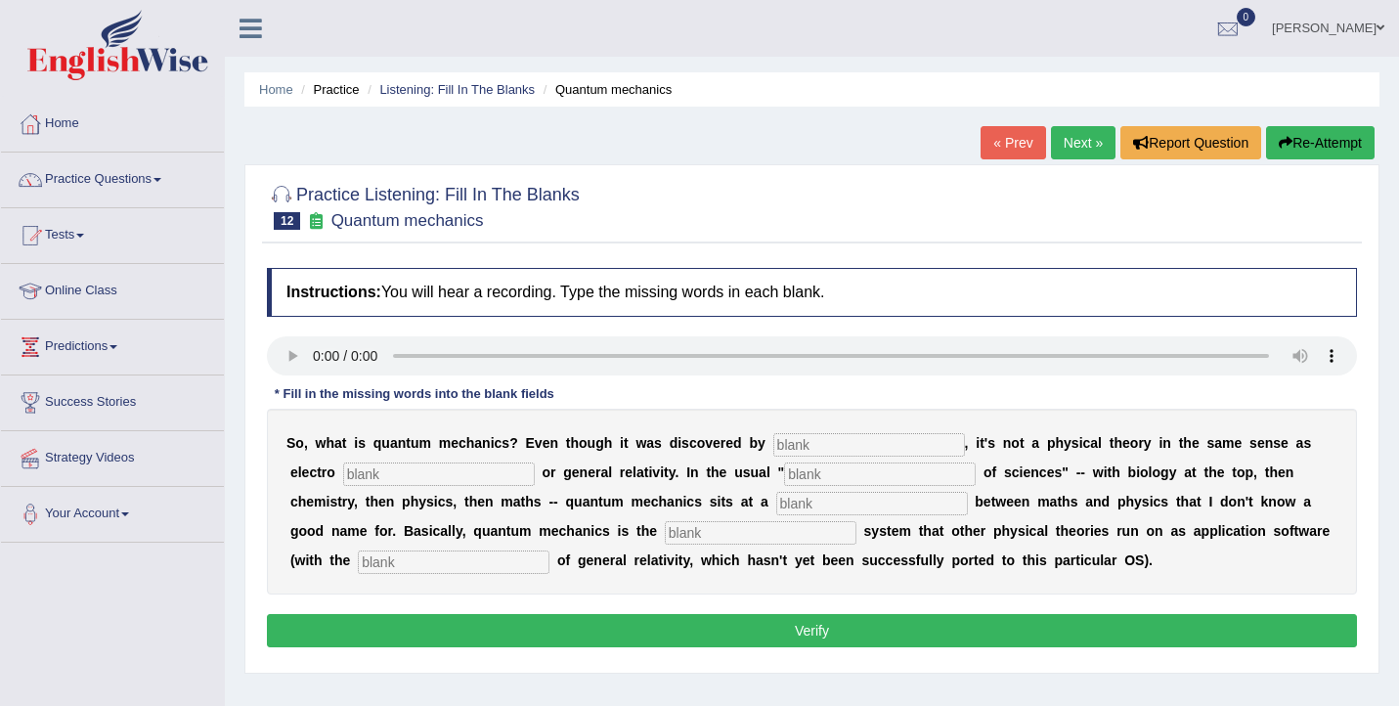
click at [811, 437] on input "text" at bounding box center [870, 444] width 192 height 23
type input "physicist"
click at [816, 478] on input "text" at bounding box center [880, 474] width 192 height 23
click at [386, 474] on input "text" at bounding box center [439, 474] width 192 height 23
type input "magnetism"
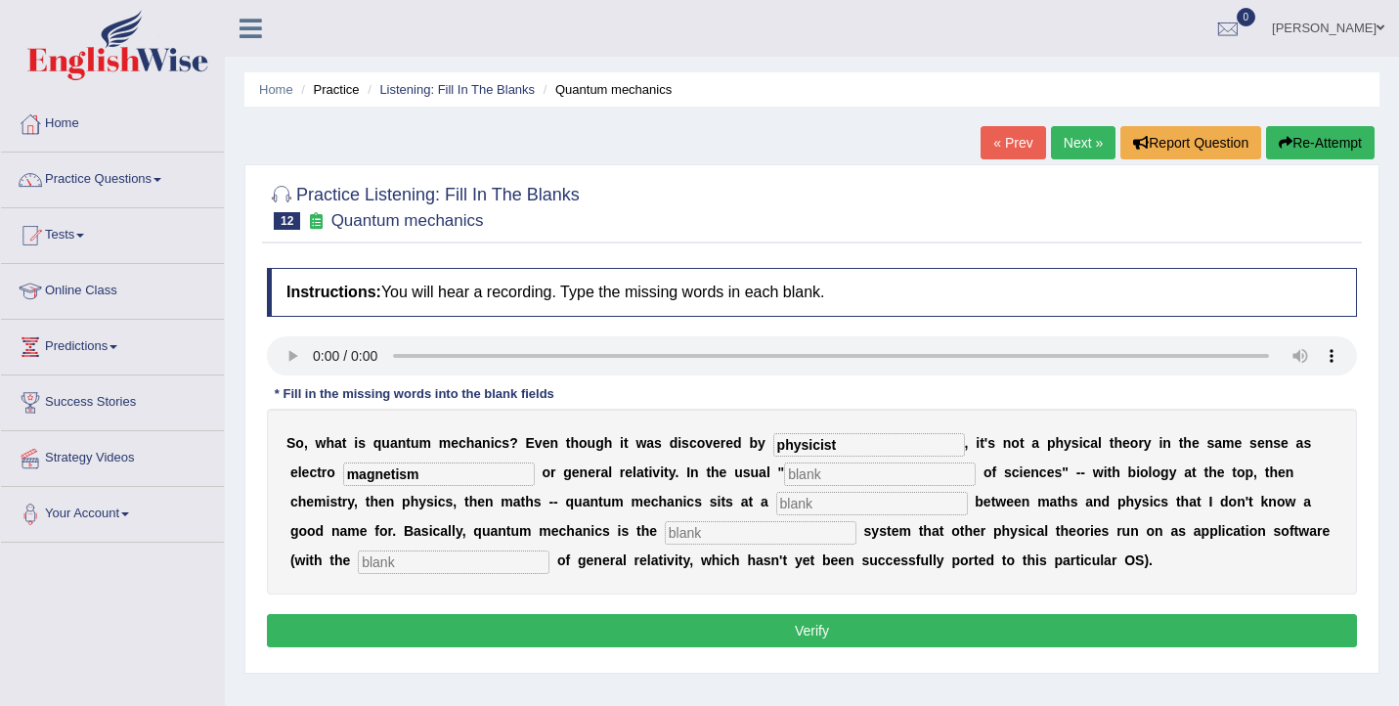
click at [776, 498] on input "text" at bounding box center [872, 503] width 192 height 23
type input "level"
click at [665, 532] on input "text" at bounding box center [761, 532] width 192 height 23
type input "opreating"
click at [358, 558] on input "text" at bounding box center [454, 562] width 192 height 23
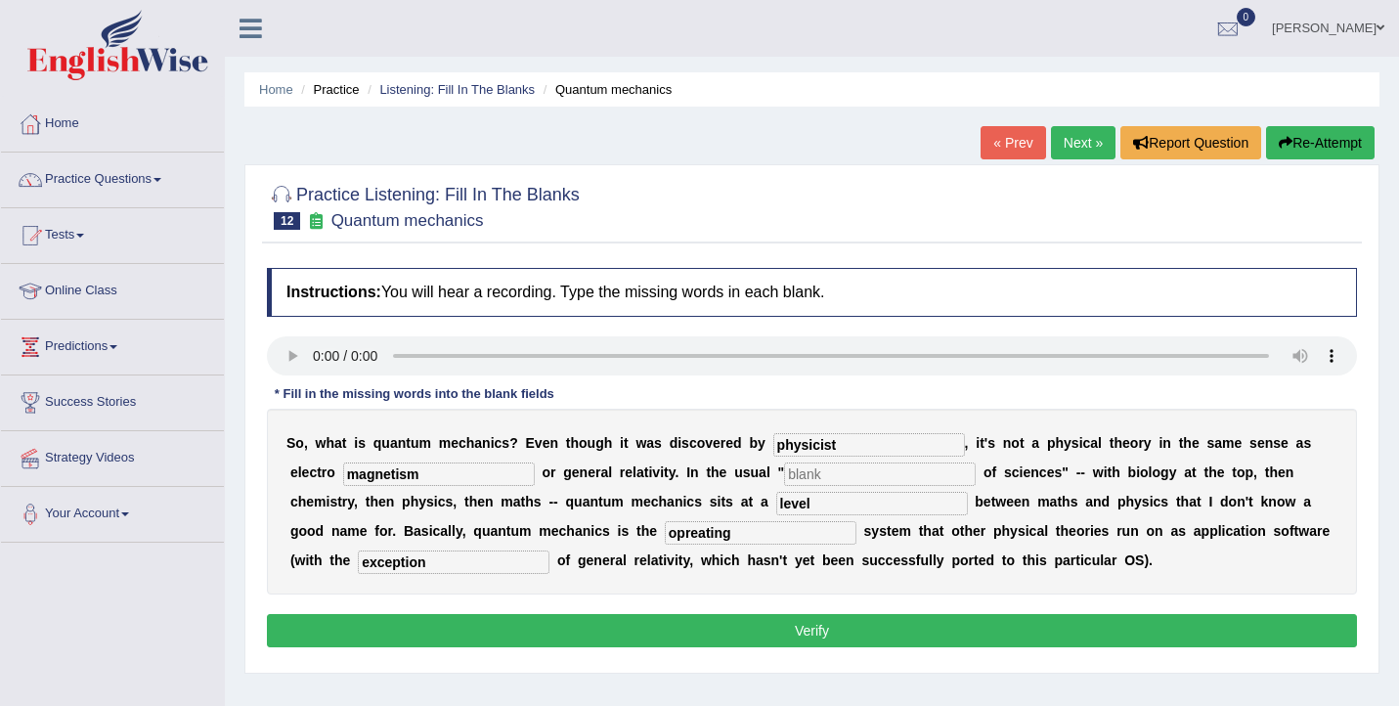
type input "exception"
click at [784, 473] on input "text" at bounding box center [880, 474] width 192 height 23
type input "h"
type input "experiment"
click at [836, 623] on button "Verify" at bounding box center [812, 630] width 1090 height 33
